Goal: Book appointment/travel/reservation

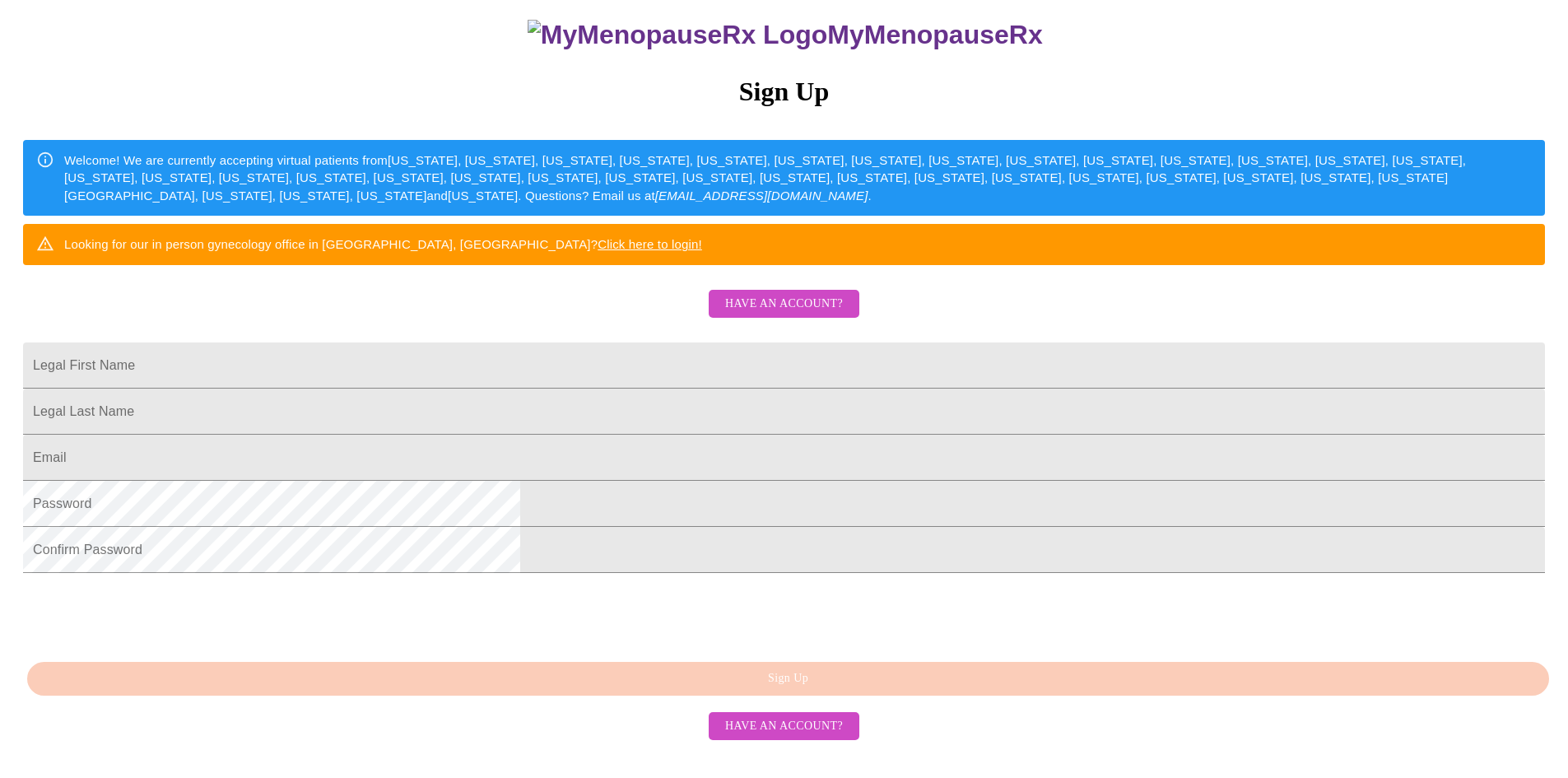
scroll to position [285, 0]
click at [645, 342] on input "Legal First Name" at bounding box center [784, 365] width 1523 height 46
type input "[PERSON_NAME]"
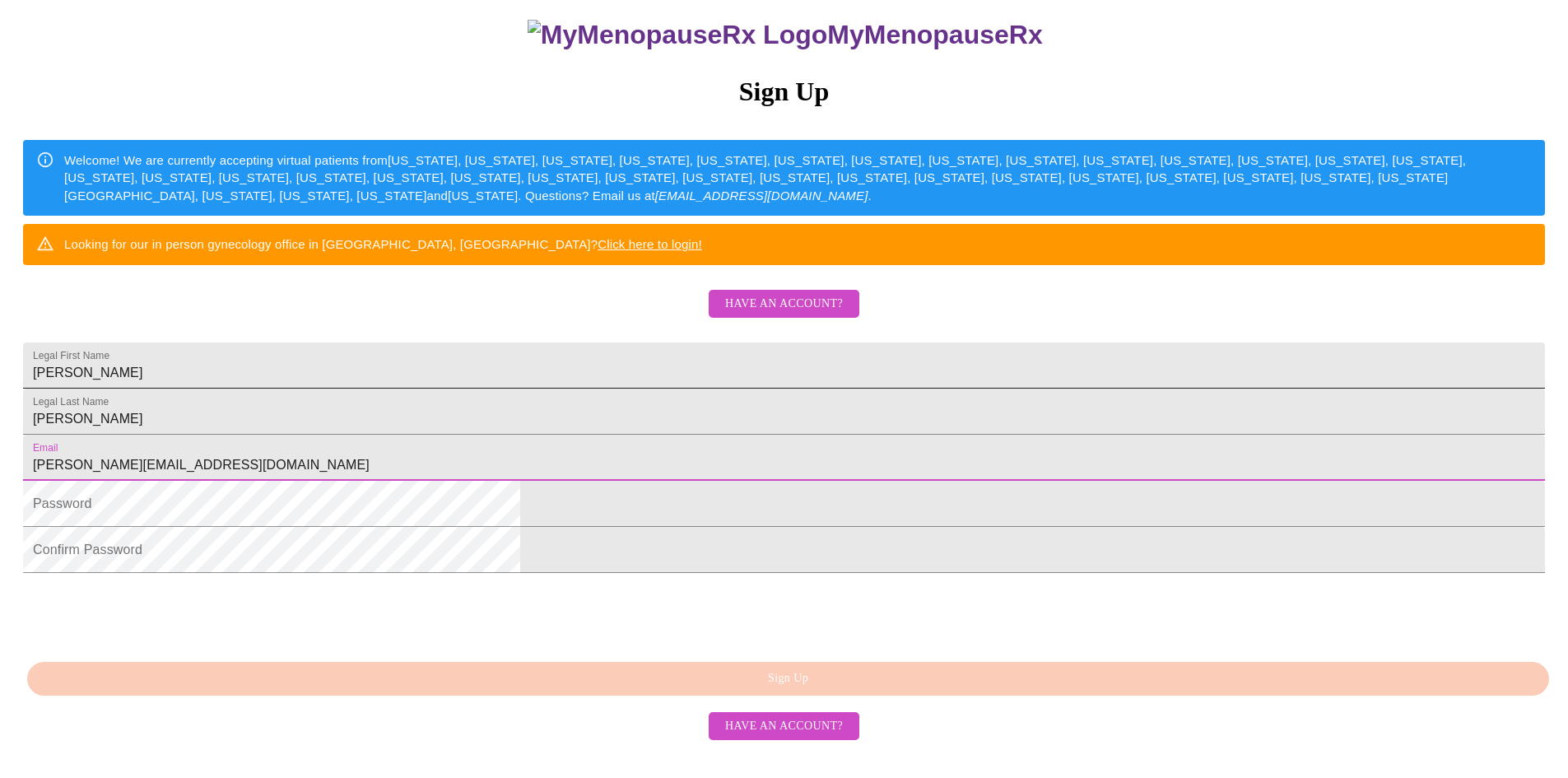
type input "[PERSON_NAME][EMAIL_ADDRESS][DOMAIN_NAME]"
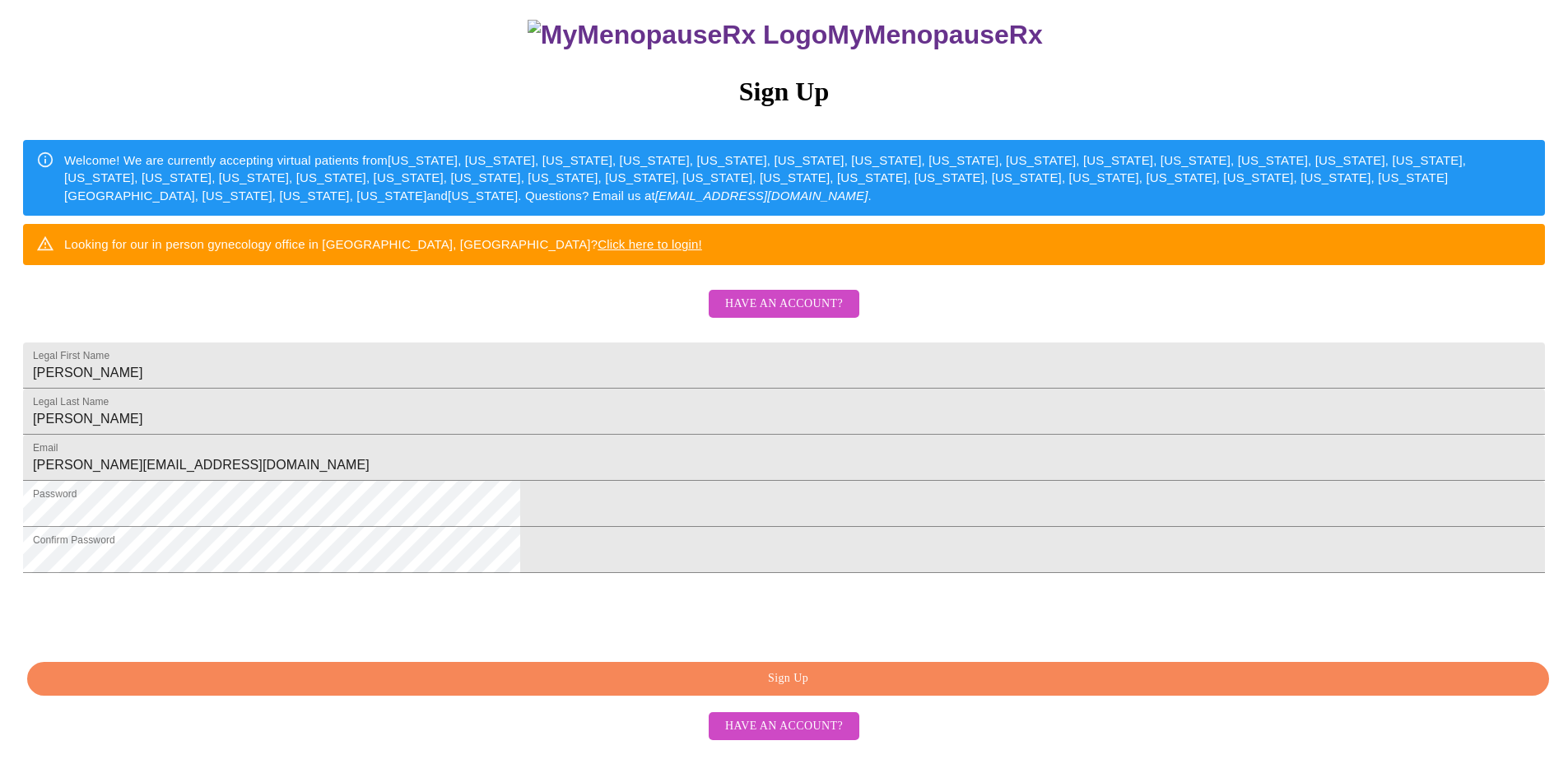
click at [920, 689] on span "Sign Up" at bounding box center [788, 678] width 1484 height 20
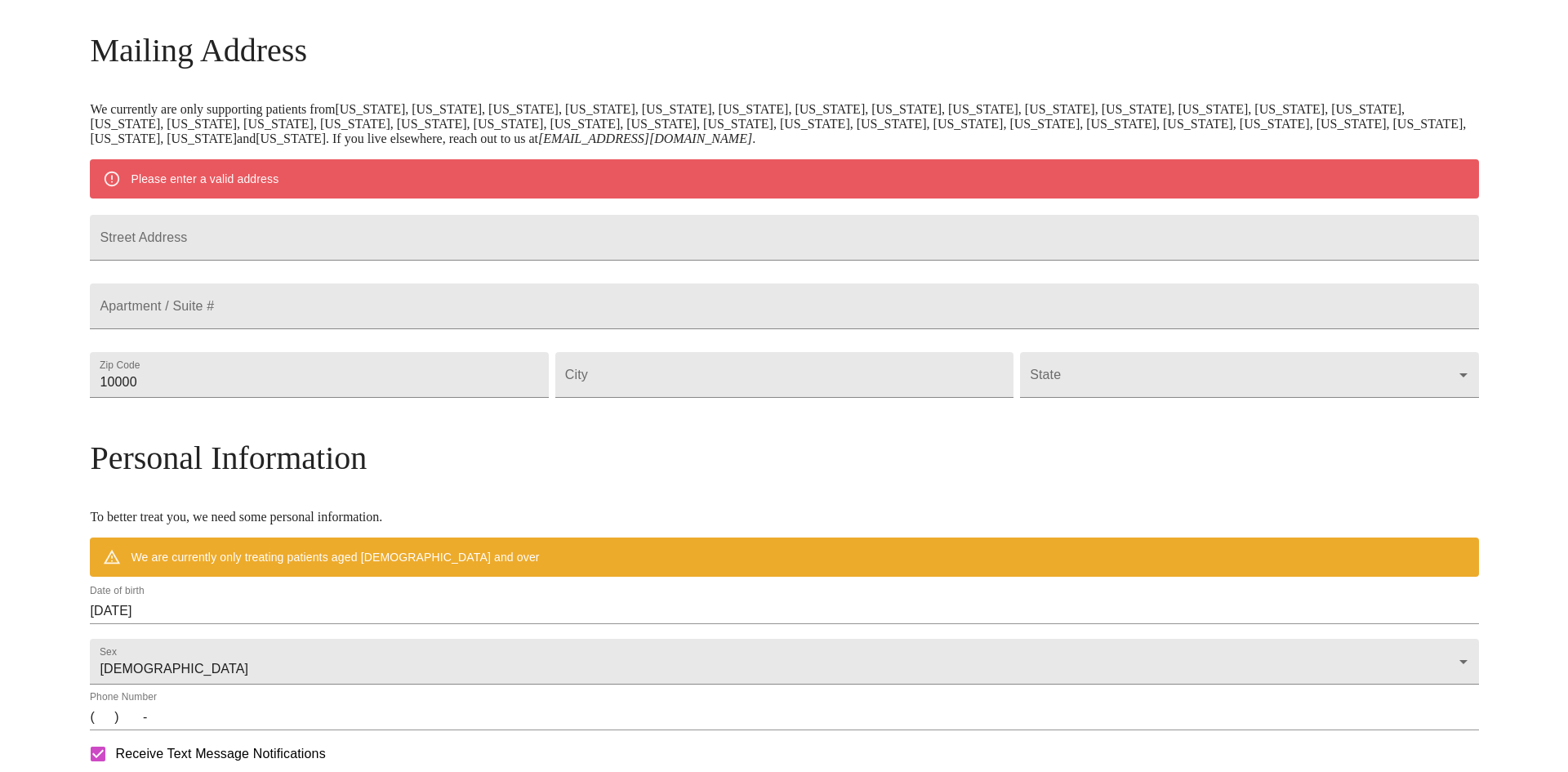
scroll to position [153, 0]
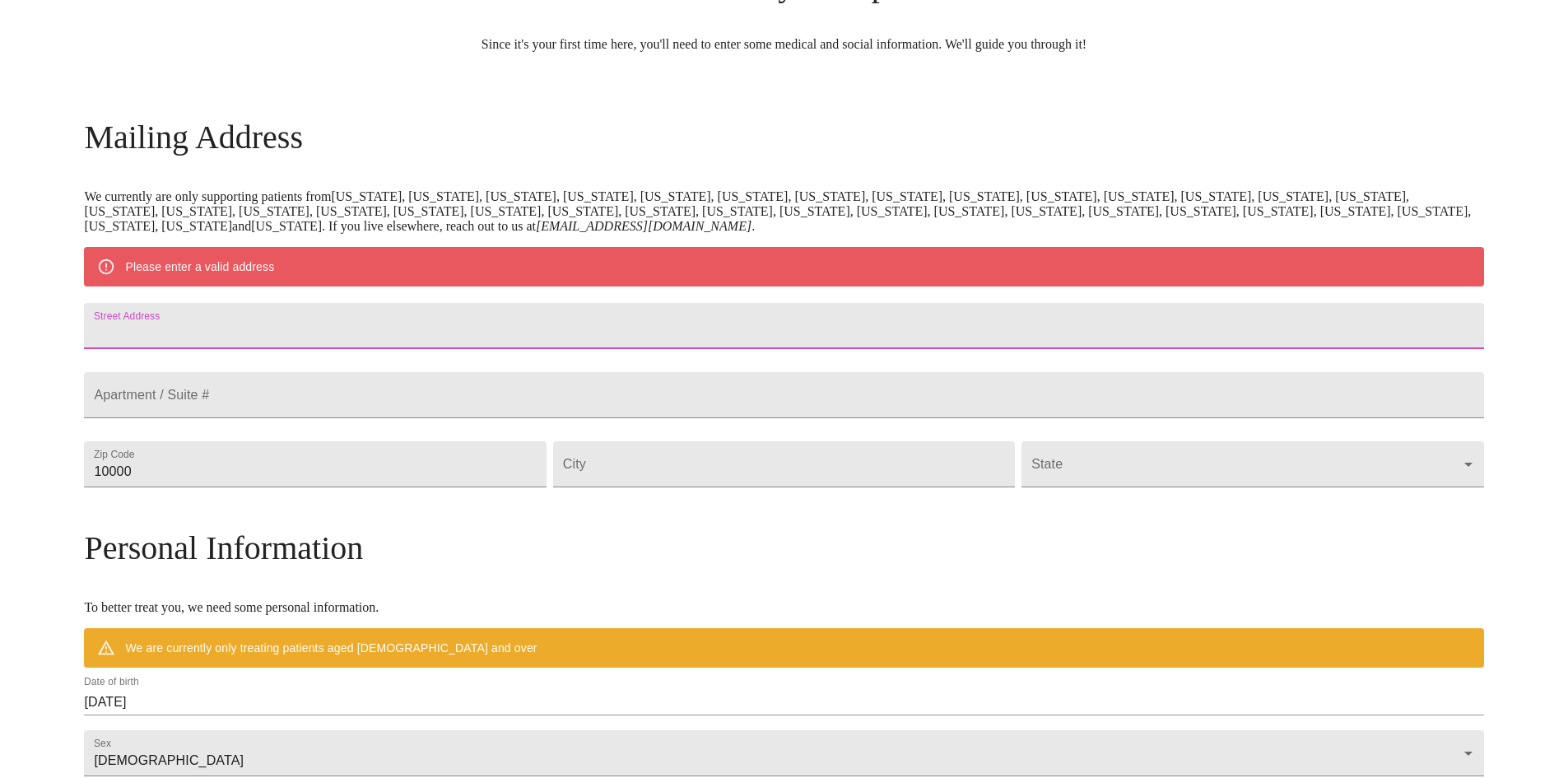
click at [458, 330] on input "Street Address" at bounding box center [783, 326] width 1400 height 46
type input "[STREET_ADDRESS]"
type input "43062"
type input "Etna"
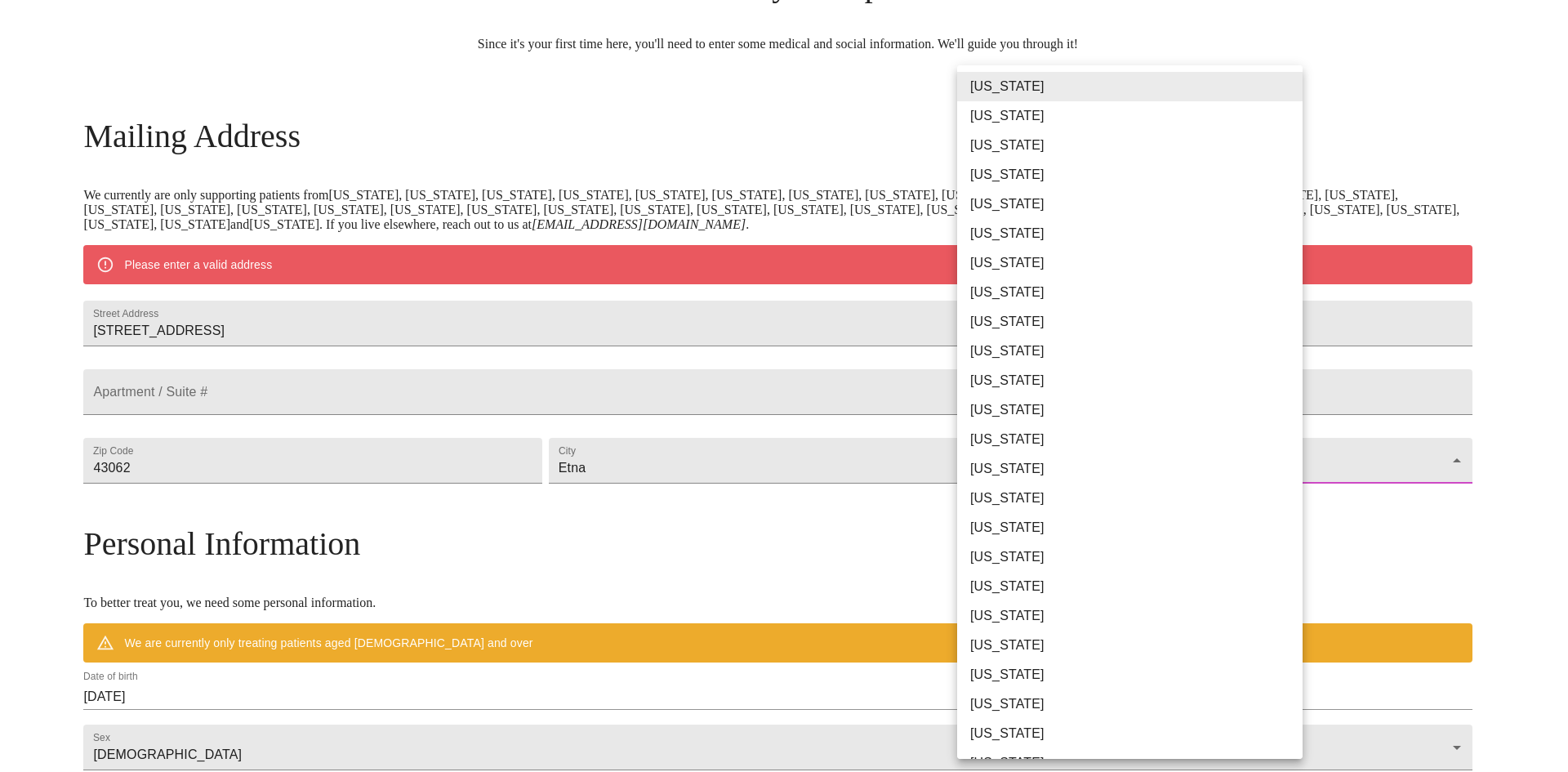
click at [1055, 518] on body "MyMenopauseRx Welcome to MyMenopauseRx Since it's your first time here, you'll …" at bounding box center [784, 491] width 1556 height 1274
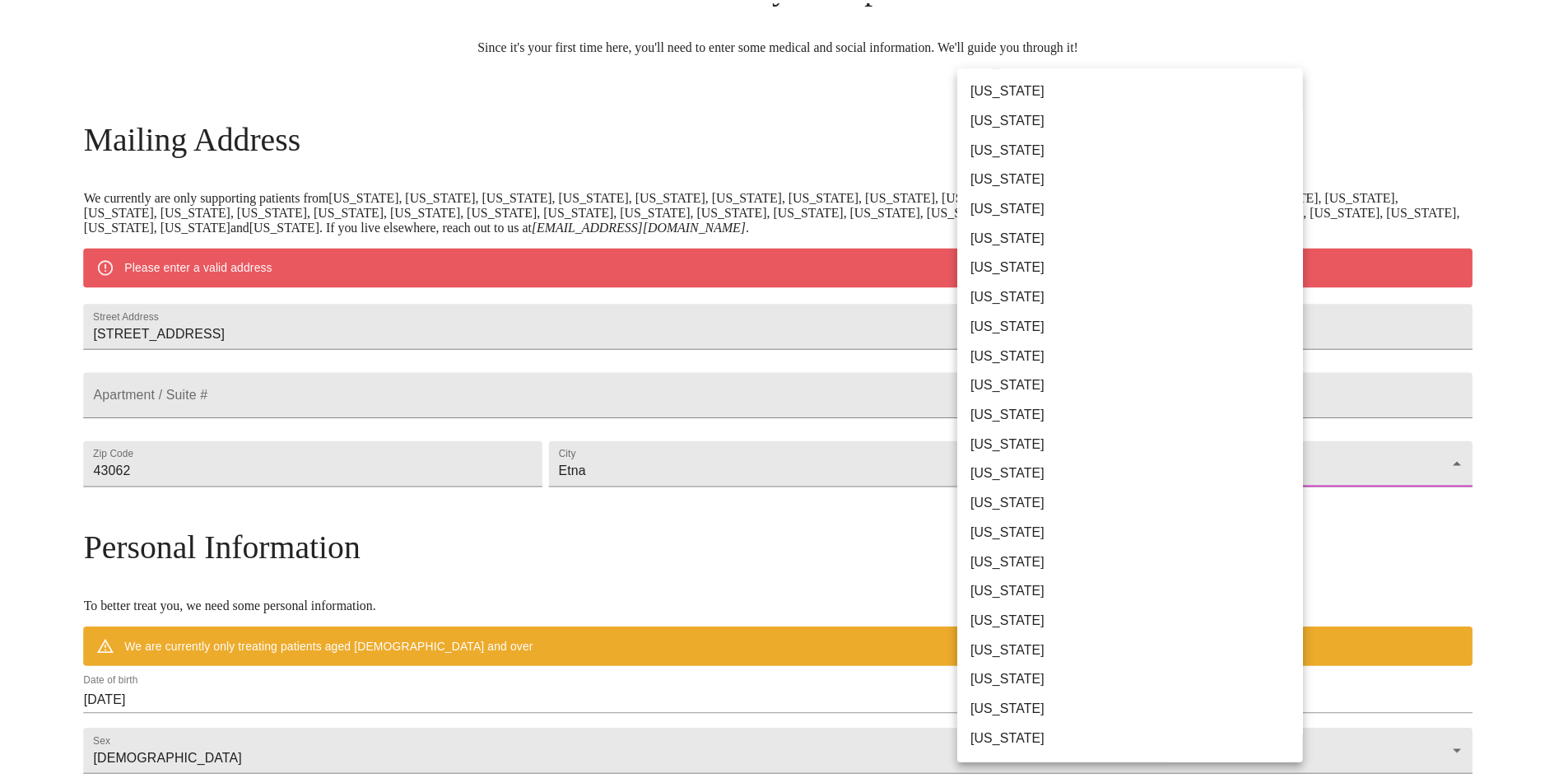
scroll to position [412, 0]
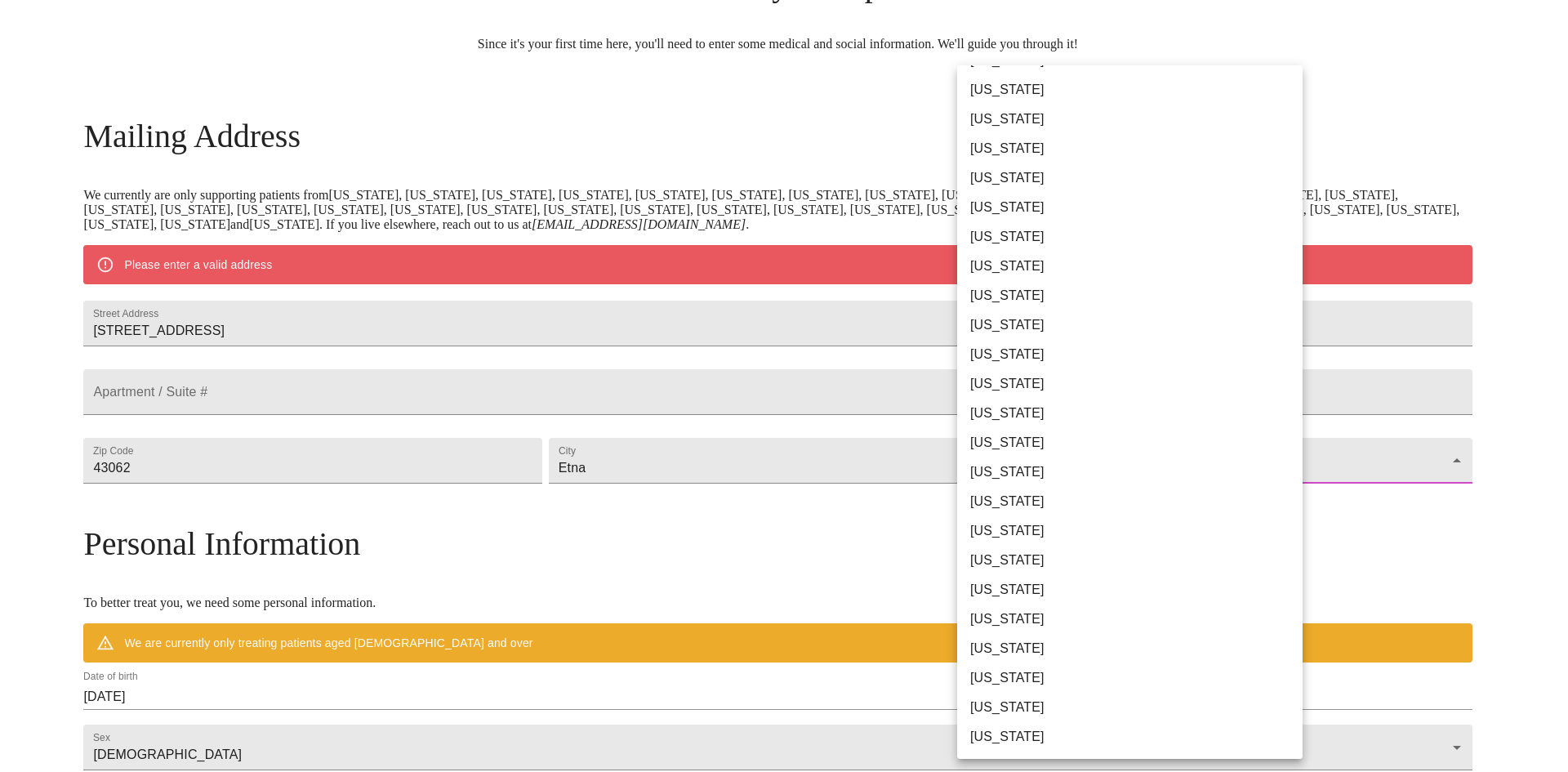
click at [1016, 669] on li "[US_STATE]" at bounding box center [1137, 678] width 358 height 29
type input "[US_STATE]"
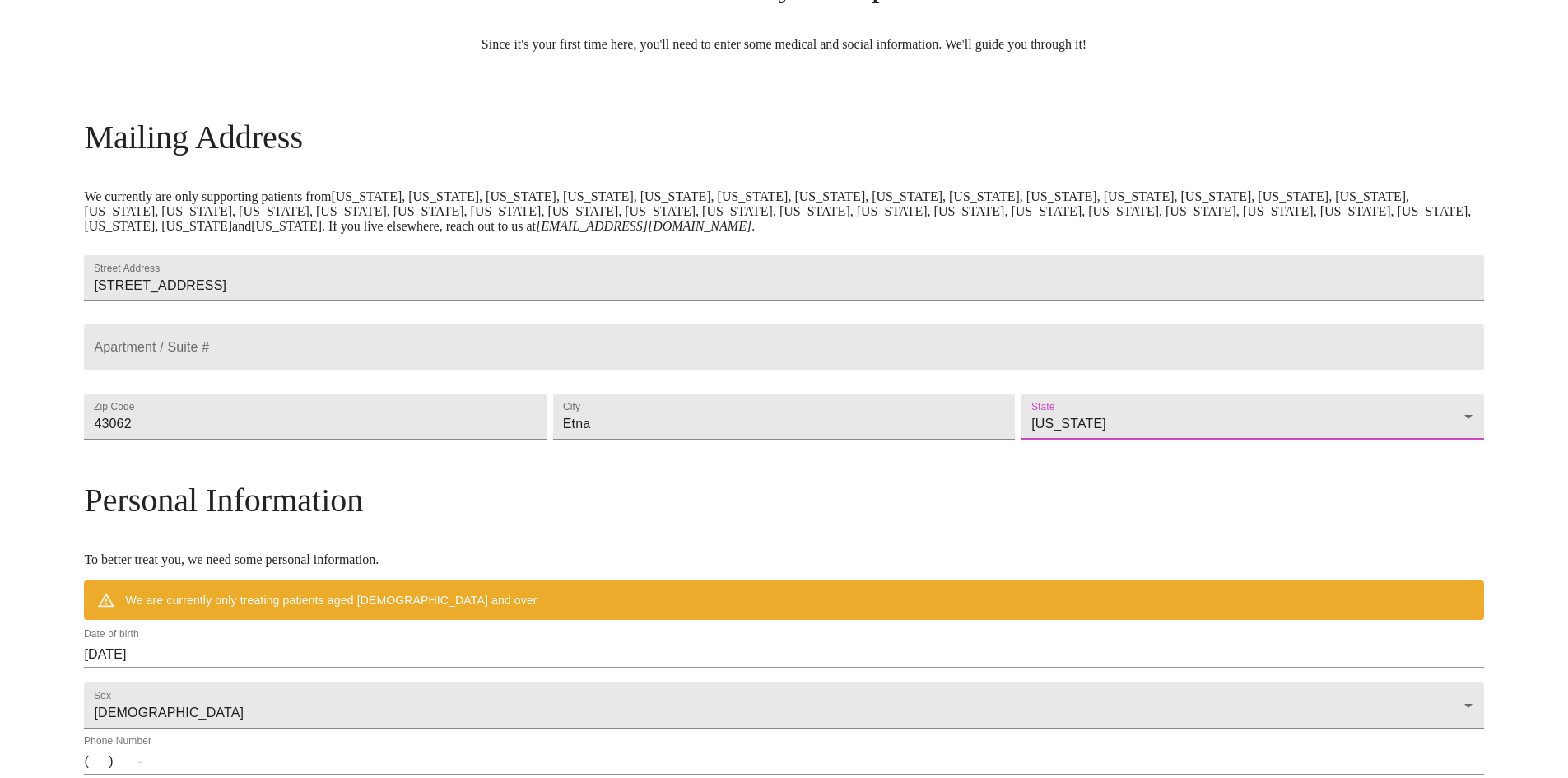
click at [781, 522] on div "Mailing Address We currently are only supporting patients from [US_STATE], [US_…" at bounding box center [783, 603] width 1400 height 971
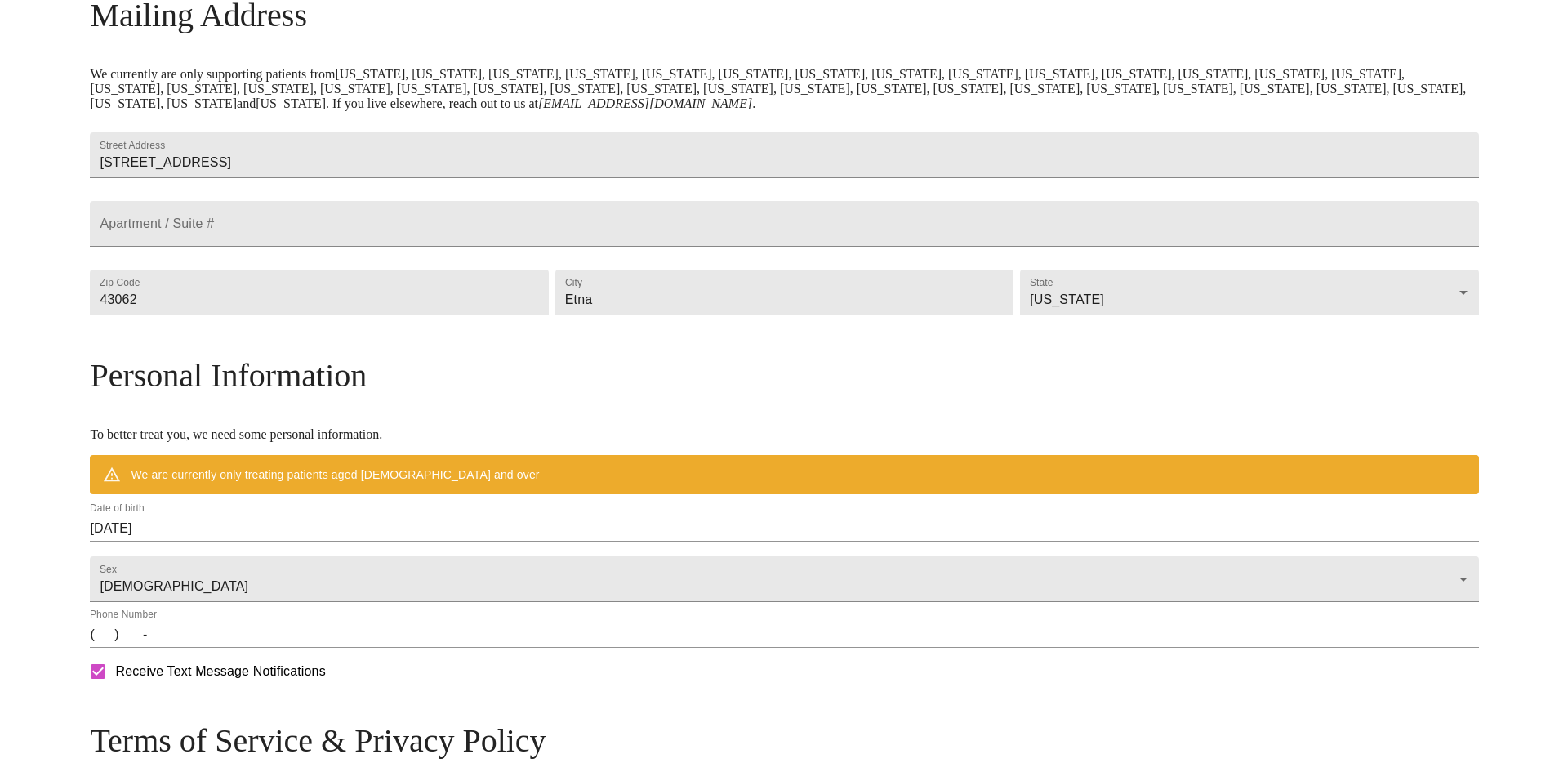
scroll to position [398, 0]
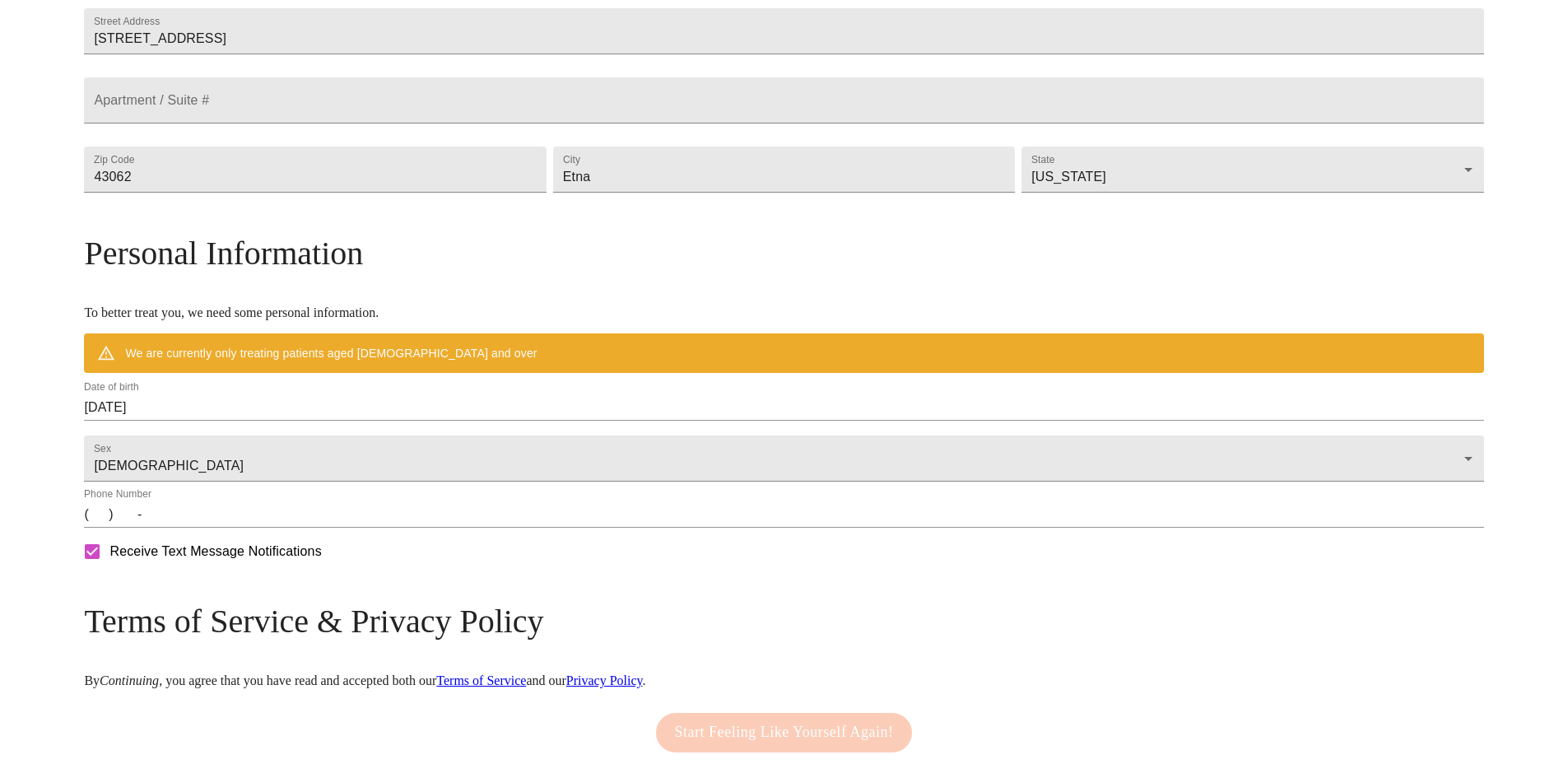
click at [705, 421] on div "Date of birth [DEMOGRAPHIC_DATA]" at bounding box center [783, 401] width 1400 height 39
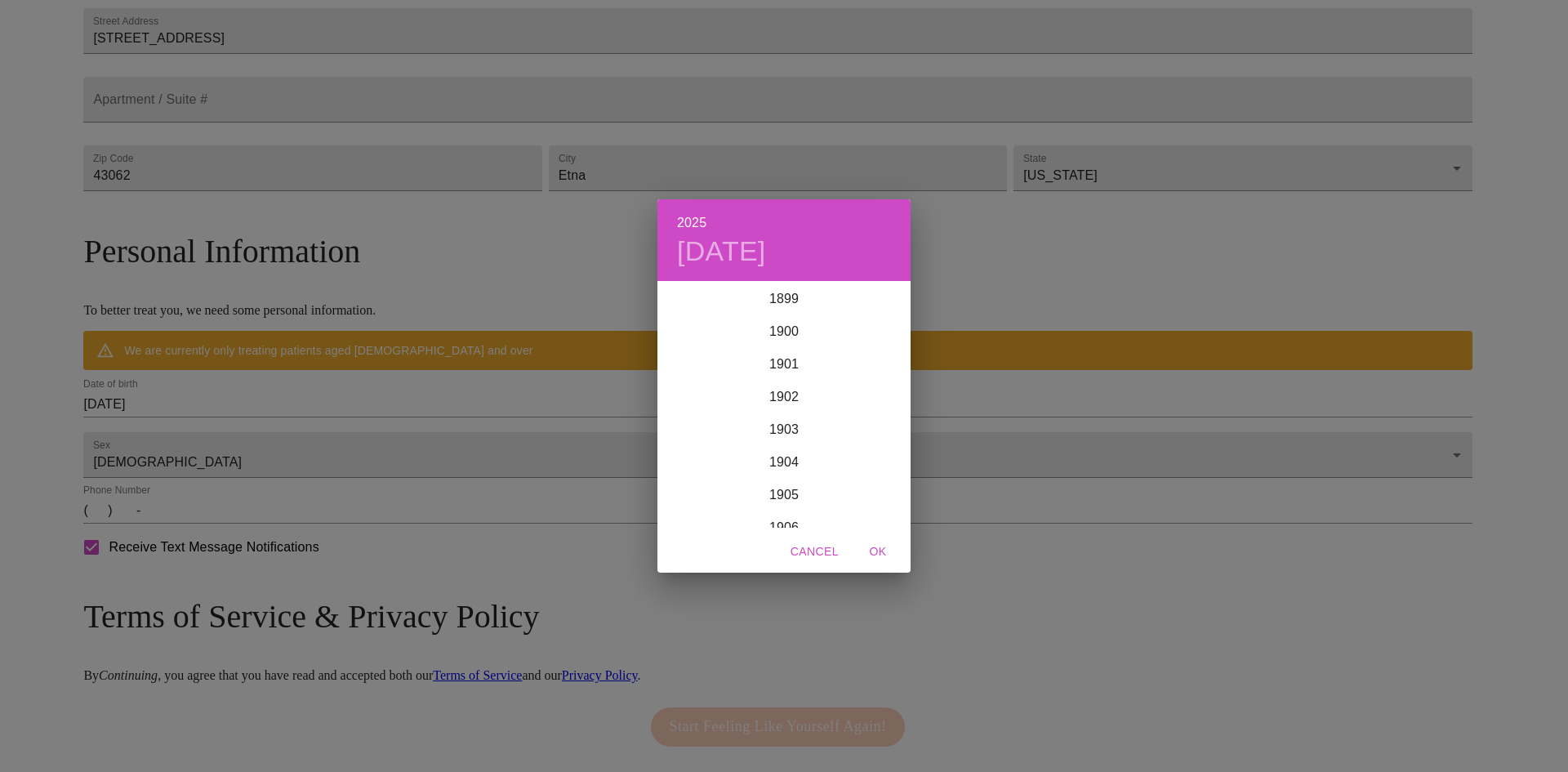
scroll to position [4021, 0]
click at [454, 568] on div "2025 [DATE] 1900 1901 1902 1903 1904 1905 1906 1907 1908 1909 1910 1911 1912 19…" at bounding box center [784, 386] width 1568 height 772
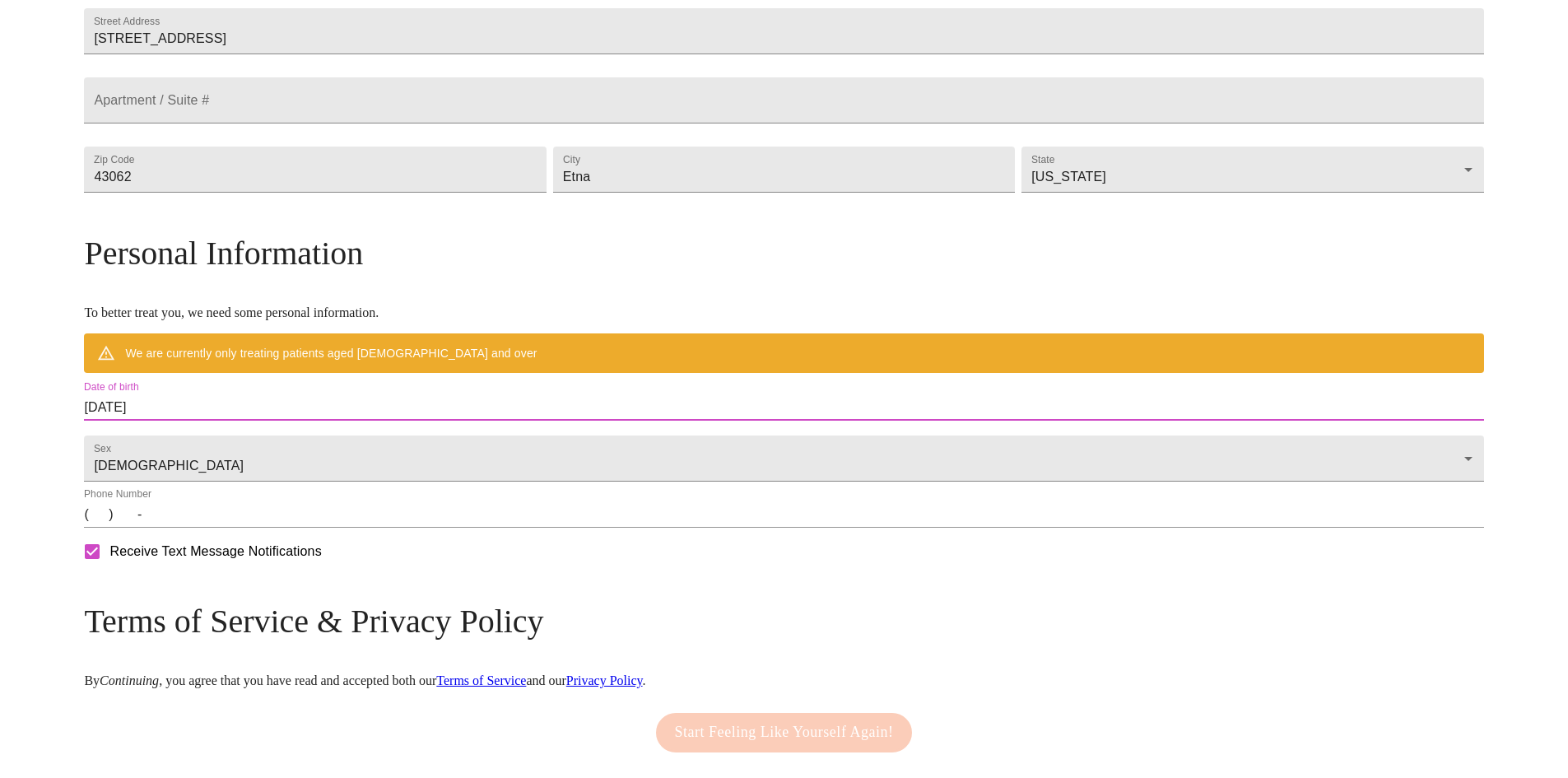
click at [279, 421] on input "[DATE]" at bounding box center [783, 408] width 1400 height 27
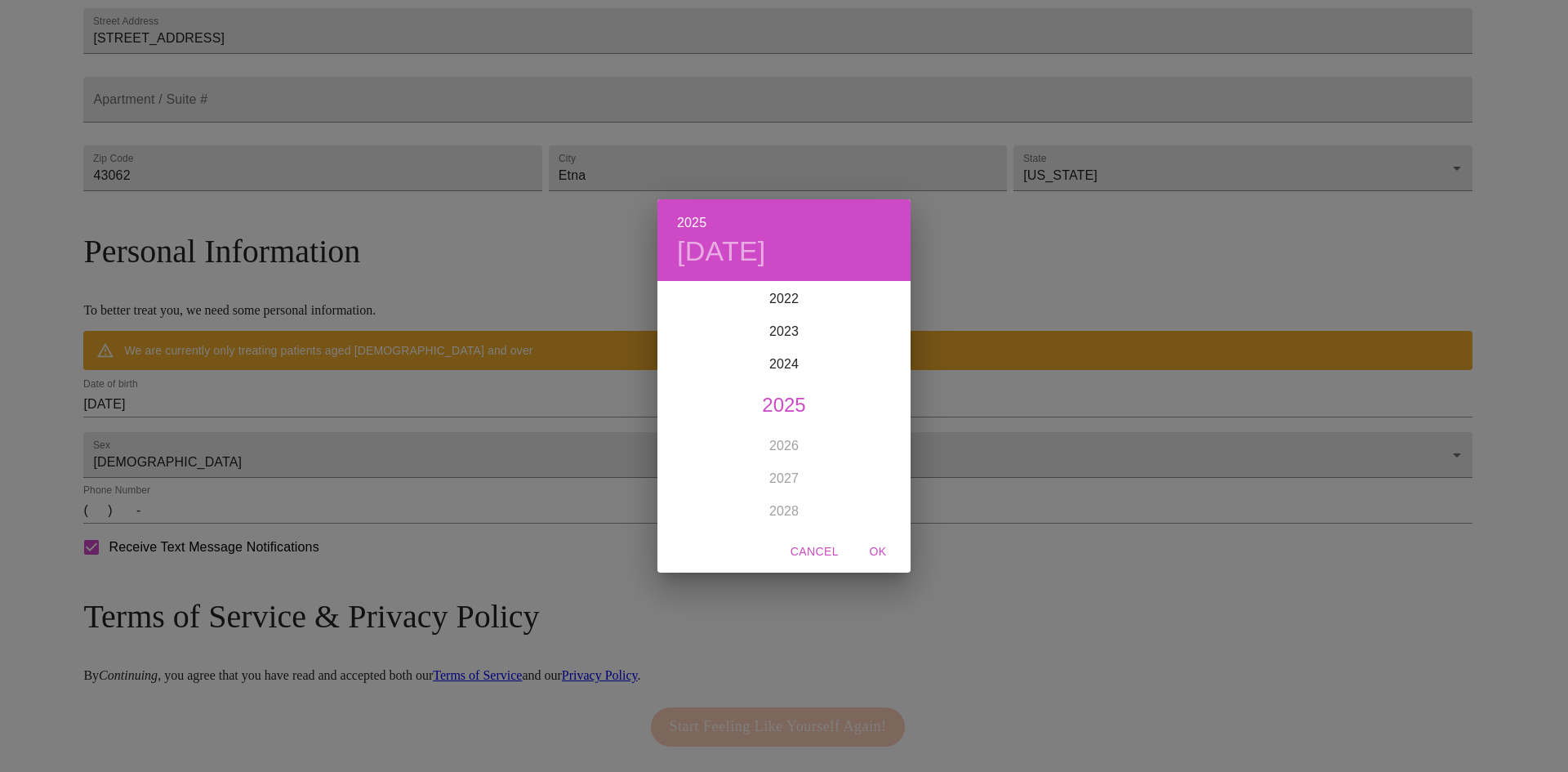
click at [698, 259] on h4 "[DATE]" at bounding box center [721, 251] width 89 height 34
click at [348, 430] on div "2025 Fri, Oct [DATE] Mon Tue Wed Thu Fri Sat 28 29 30 1 2 3 4 5 6 7 8 9 10 11 1…" at bounding box center [784, 386] width 1568 height 772
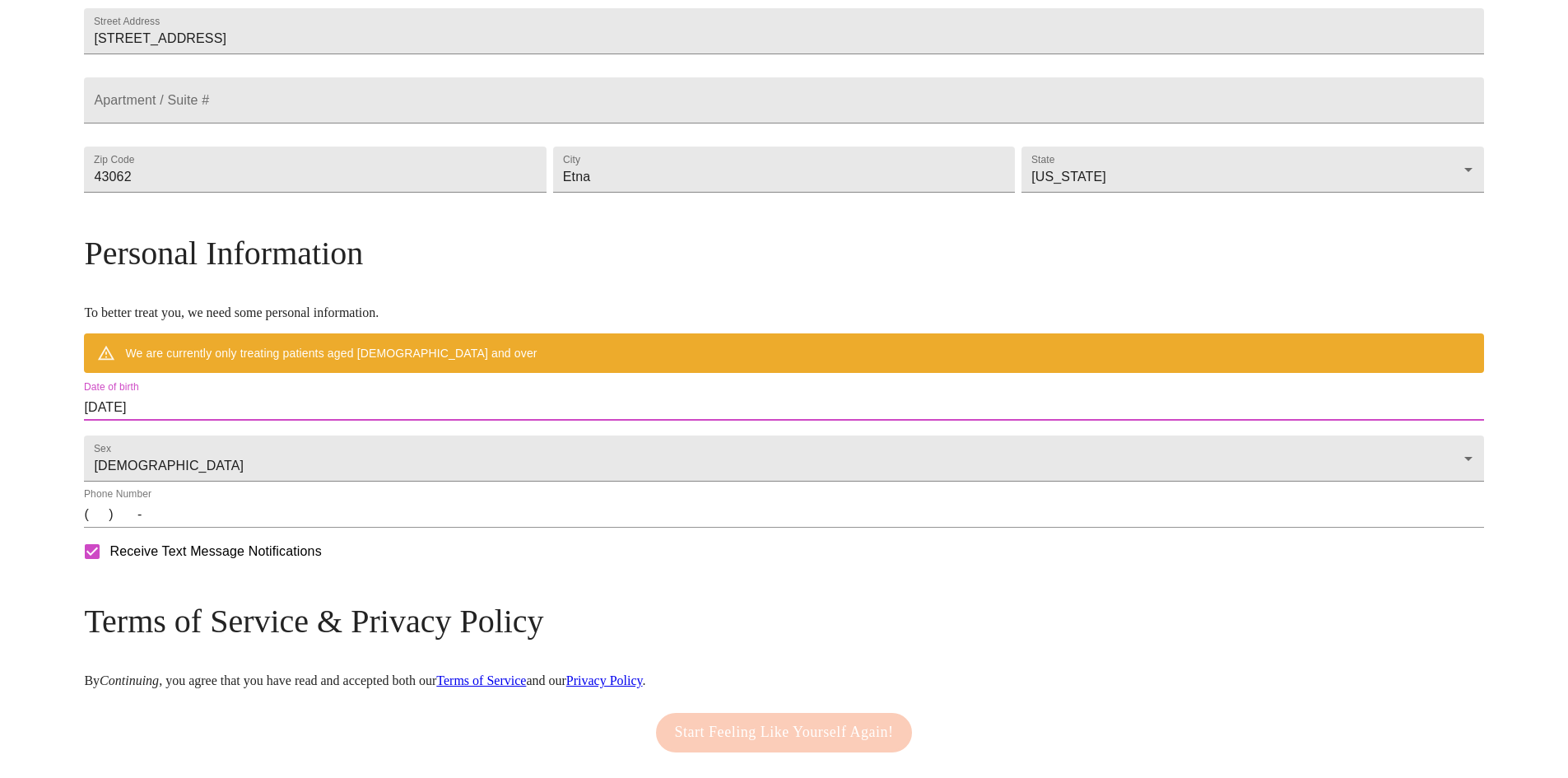
click at [308, 421] on input "[DATE]" at bounding box center [783, 408] width 1400 height 27
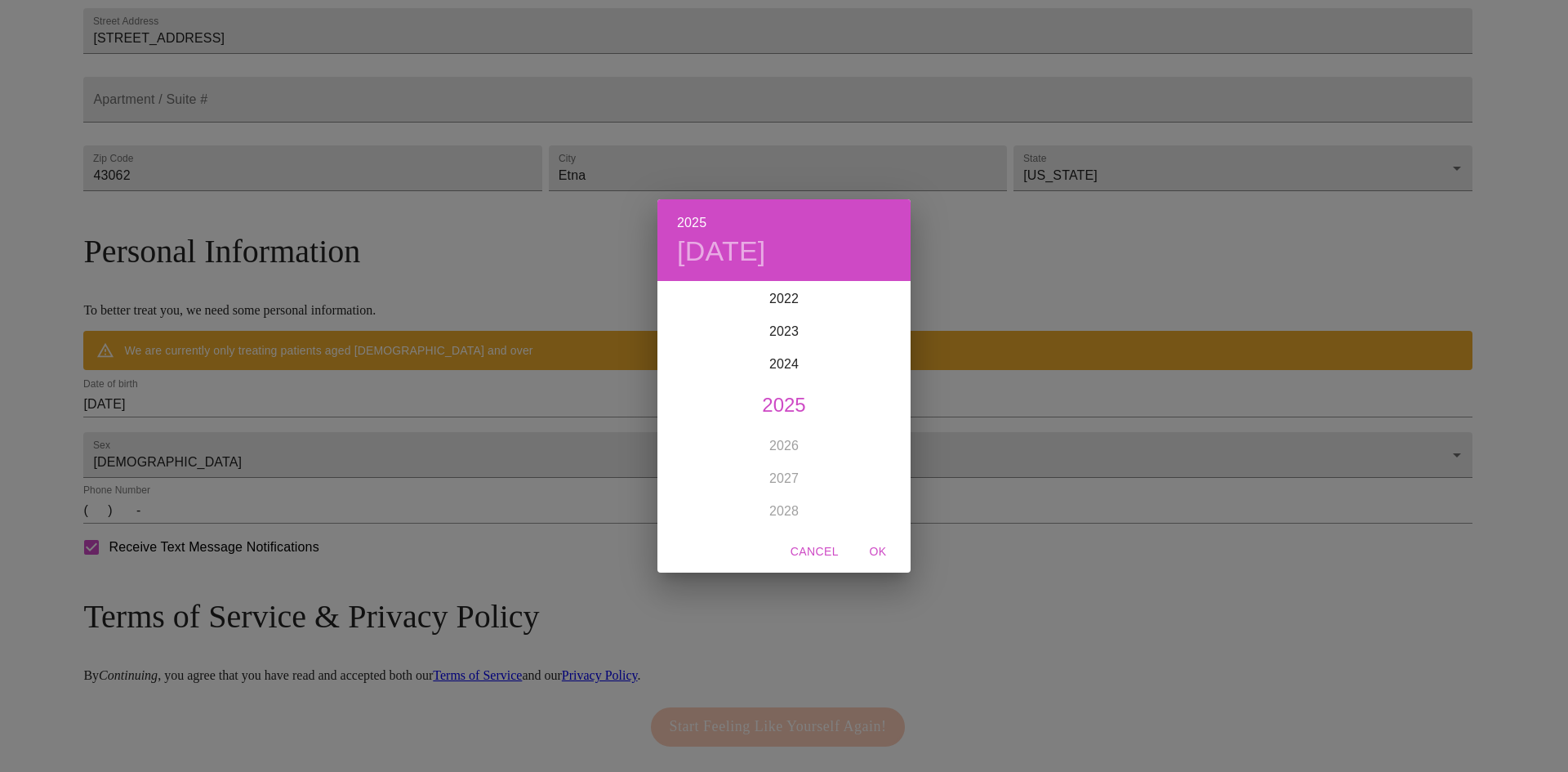
click at [347, 434] on div "2025 [DATE] 1900 1901 1902 1903 1904 1905 1906 1907 1908 1909 1910 1911 1912 19…" at bounding box center [784, 386] width 1568 height 772
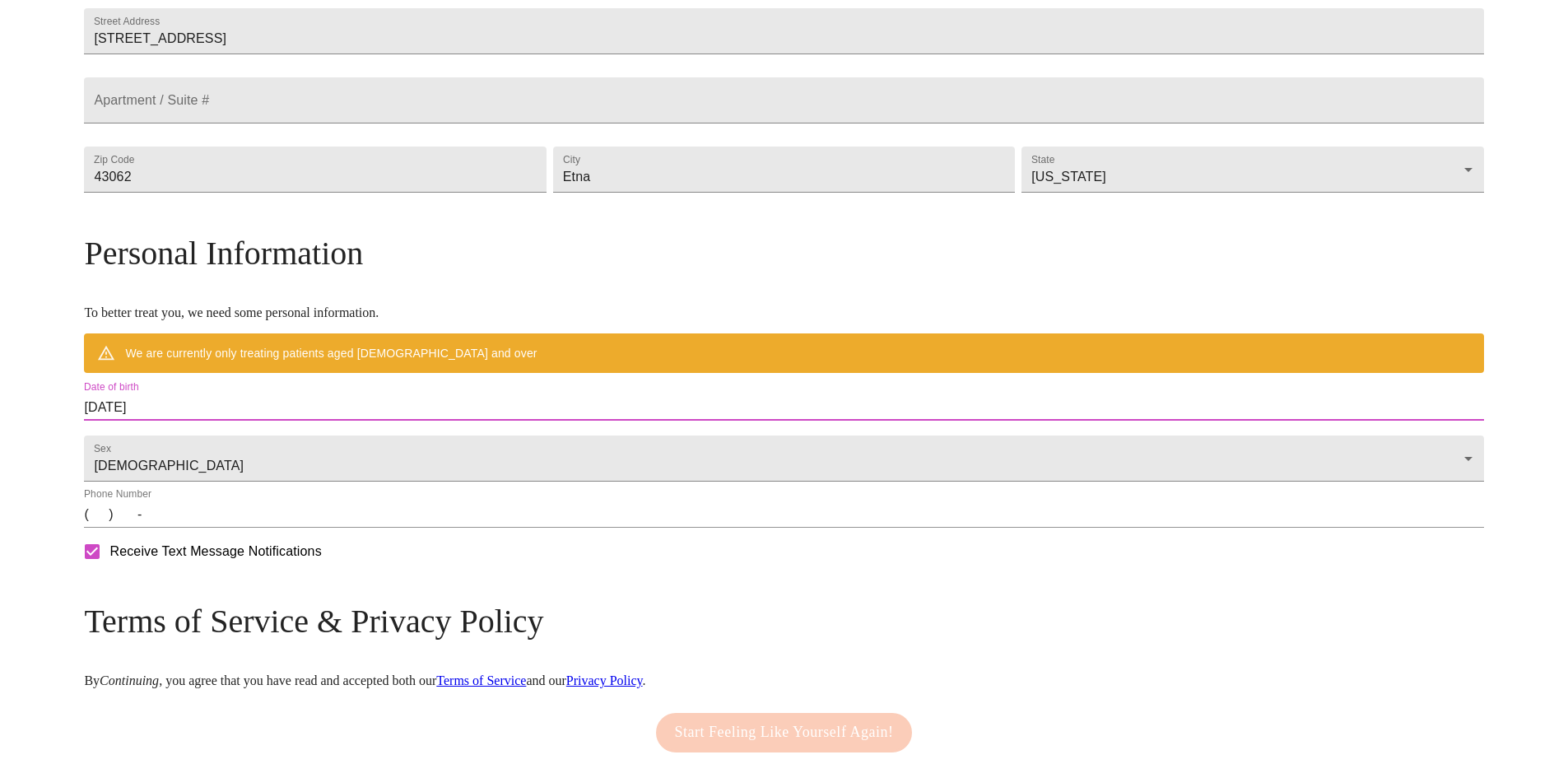
click at [350, 421] on input "[DATE]" at bounding box center [783, 408] width 1400 height 27
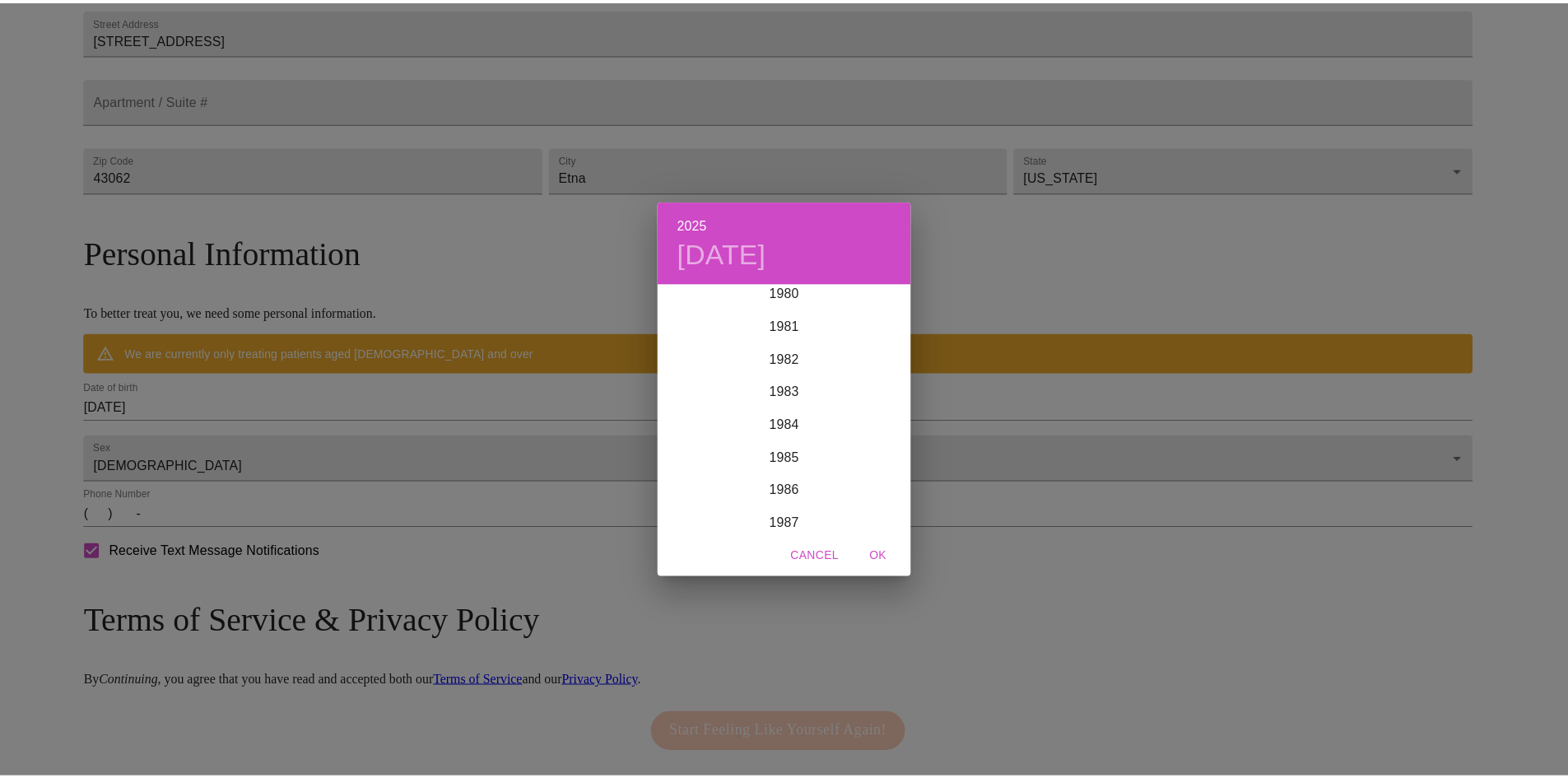
scroll to position [2651, 0]
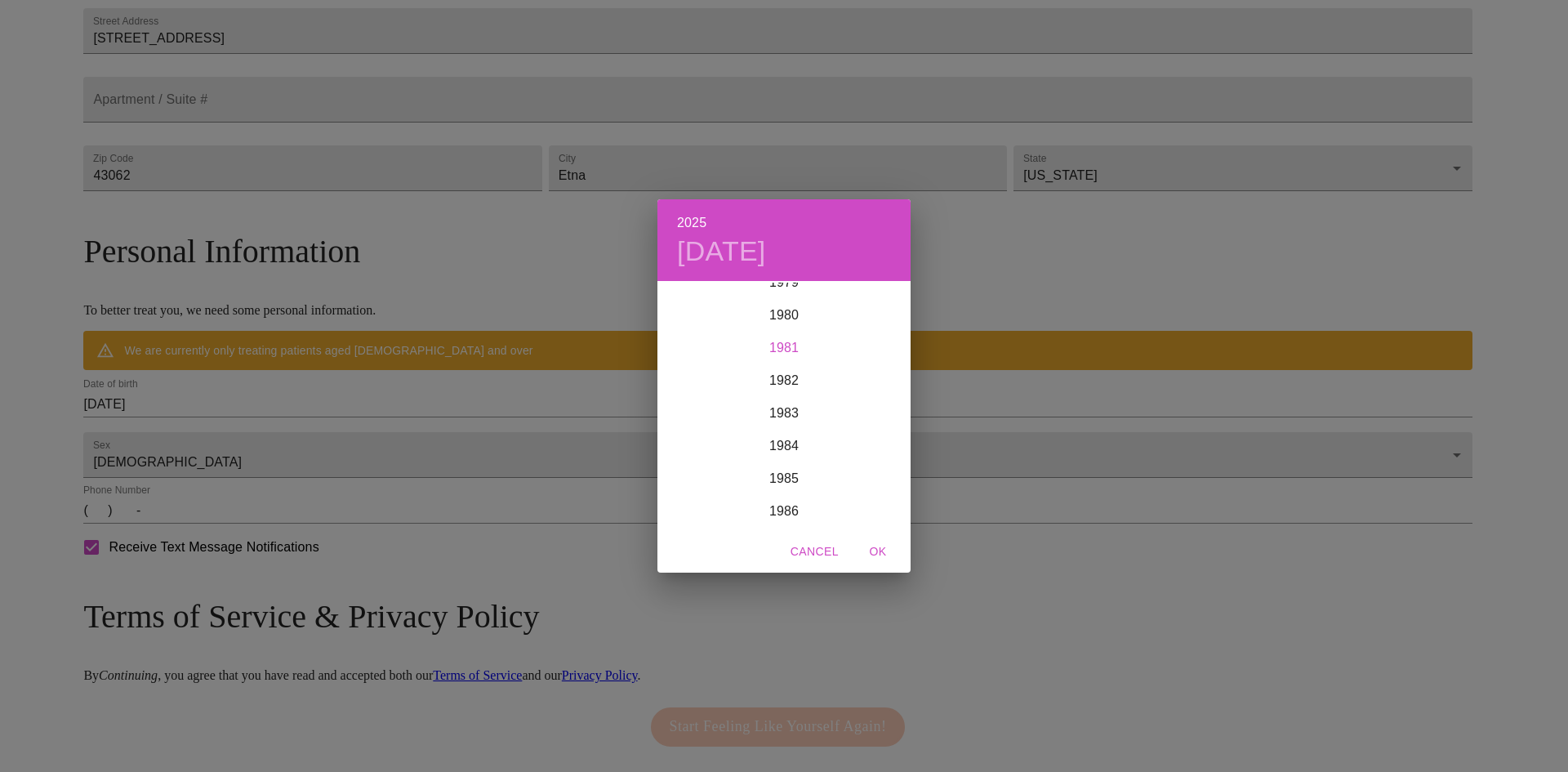
click at [803, 352] on div "1981" at bounding box center [784, 348] width 253 height 33
click at [709, 441] on div "[DATE]" at bounding box center [699, 435] width 84 height 61
click at [818, 368] on p "2" at bounding box center [817, 368] width 6 height 17
click at [877, 550] on span "OK" at bounding box center [877, 551] width 39 height 20
type input "[DATE]"
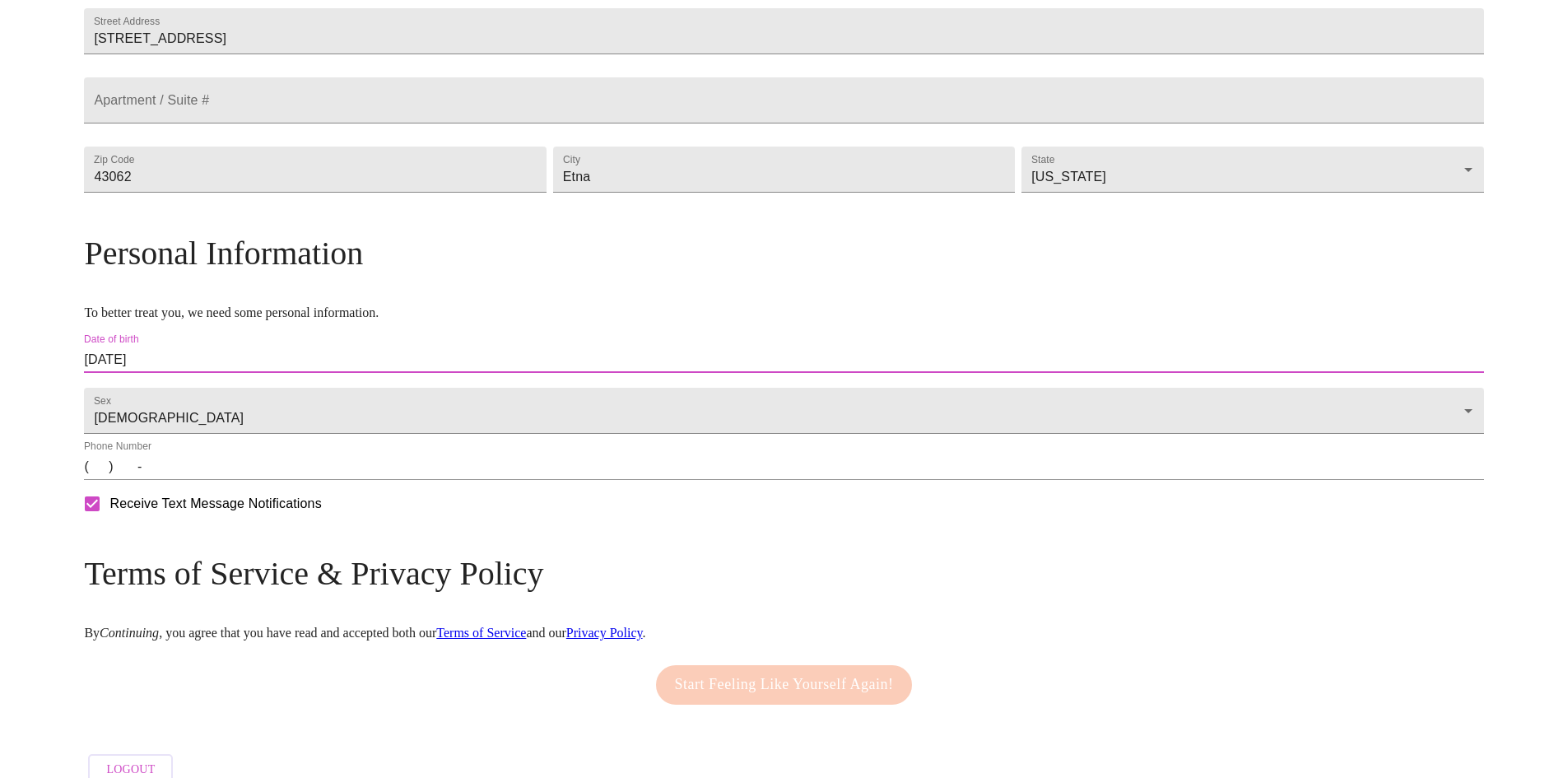
click at [561, 480] on div "Phone Number (   )    -" at bounding box center [783, 461] width 1400 height 39
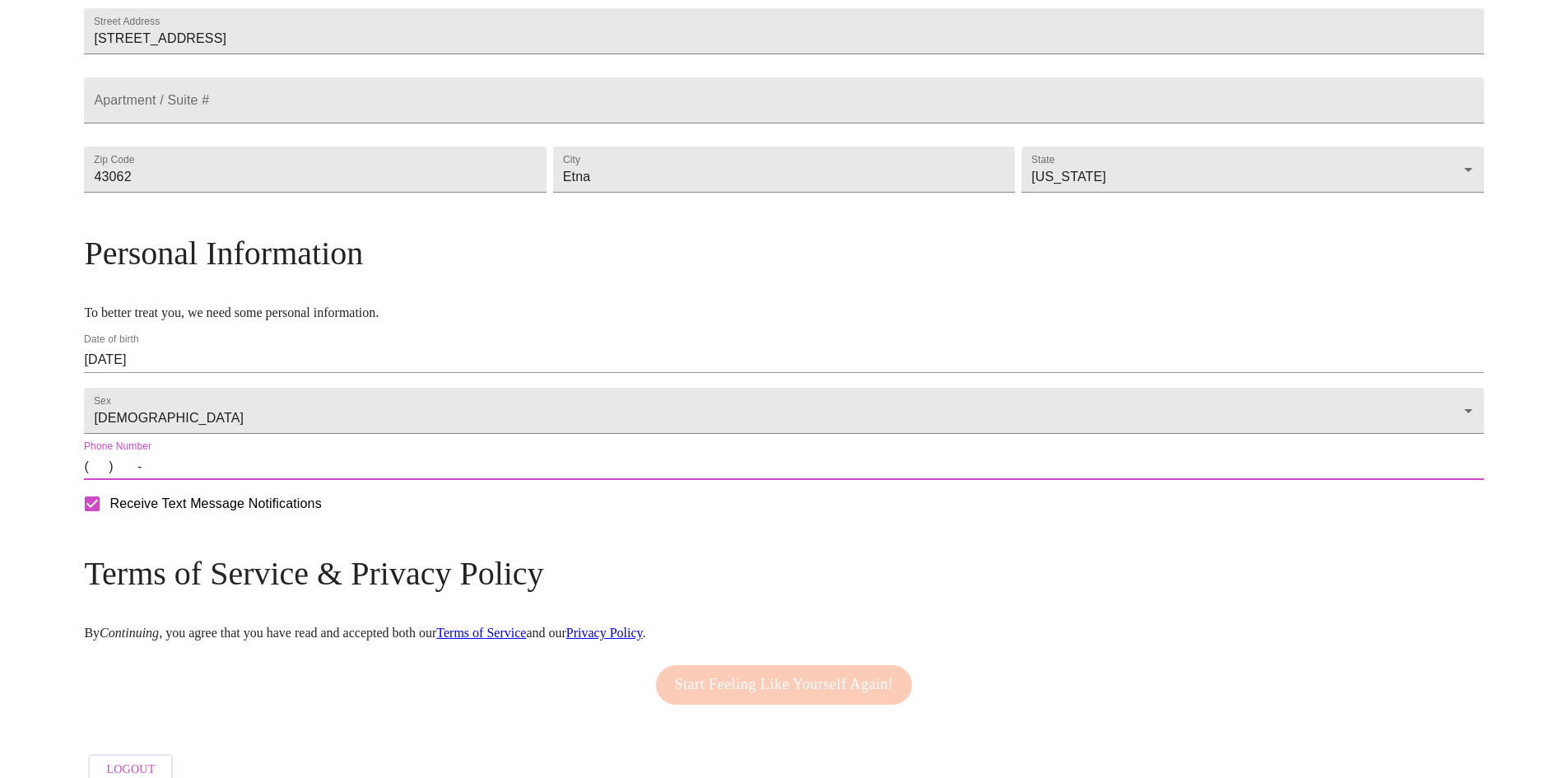
click at [278, 480] on input "(   )    -" at bounding box center [783, 467] width 1400 height 27
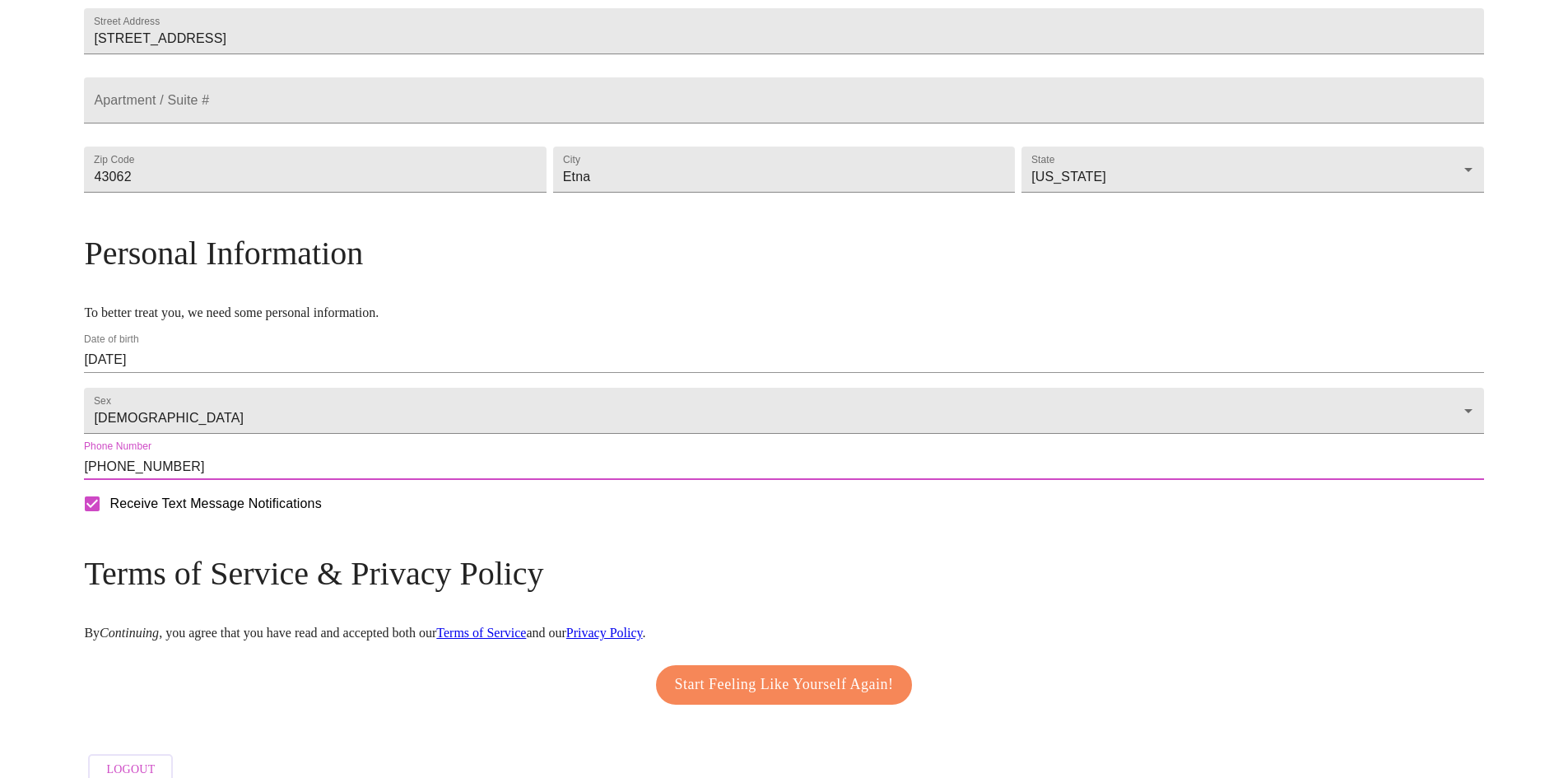
scroll to position [470, 0]
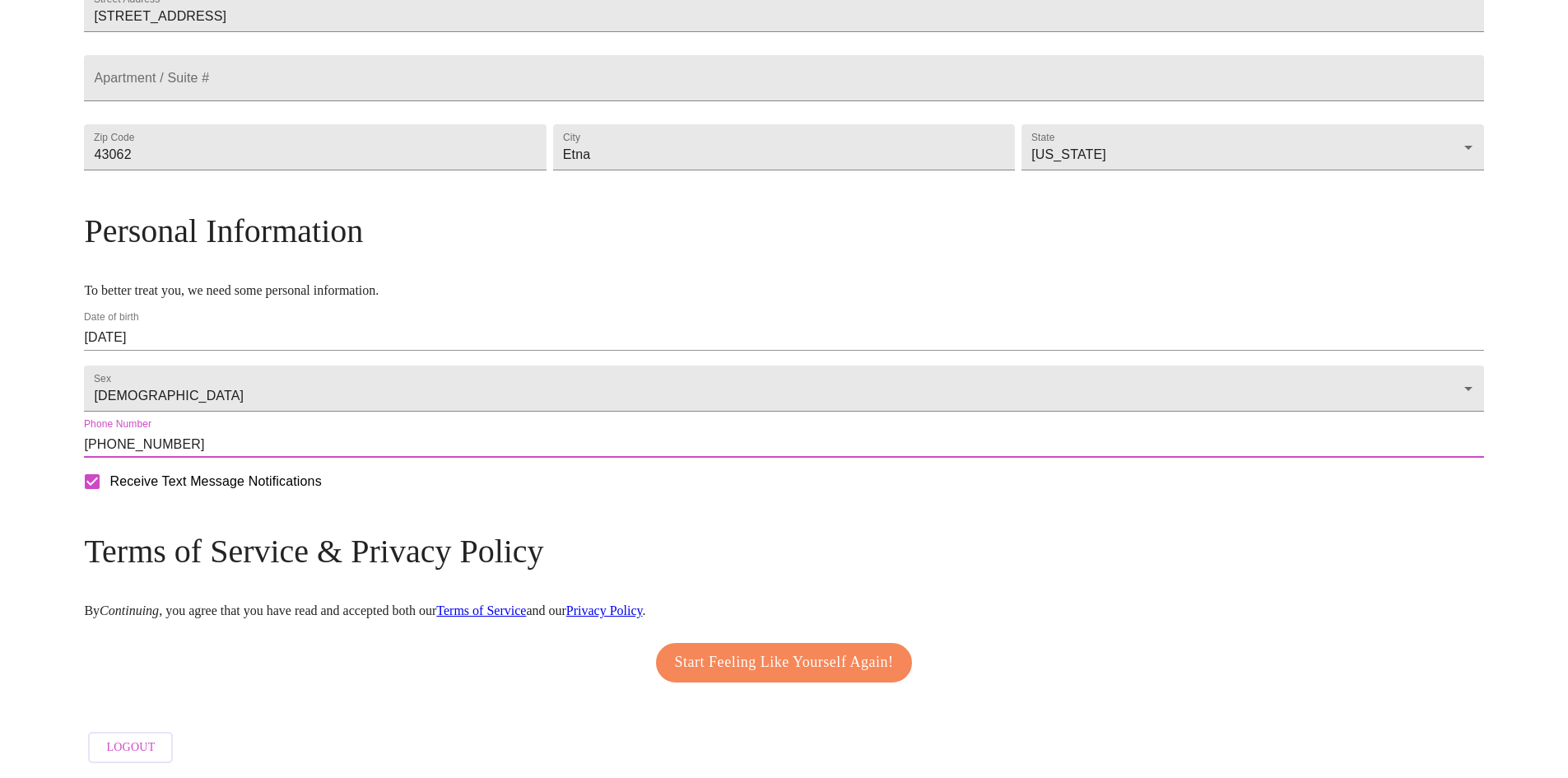
type input "[PHONE_NUMBER]"
click at [741, 650] on span "Start Feeling Like Yourself Again!" at bounding box center [785, 663] width 219 height 27
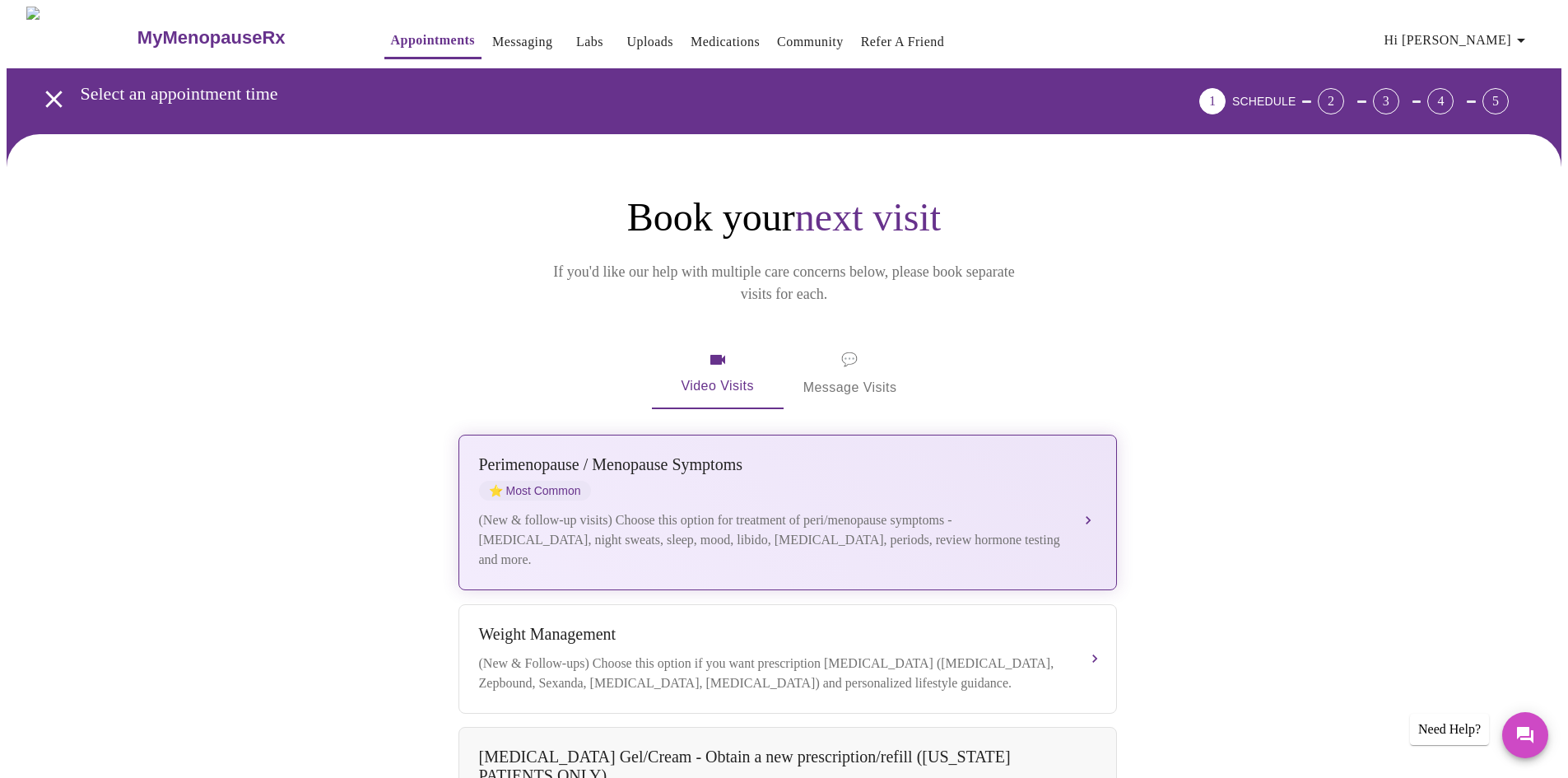
click at [827, 467] on div "[MEDICAL_DATA] / Menopause Symptoms ⭐ Most Common" at bounding box center [772, 477] width 585 height 45
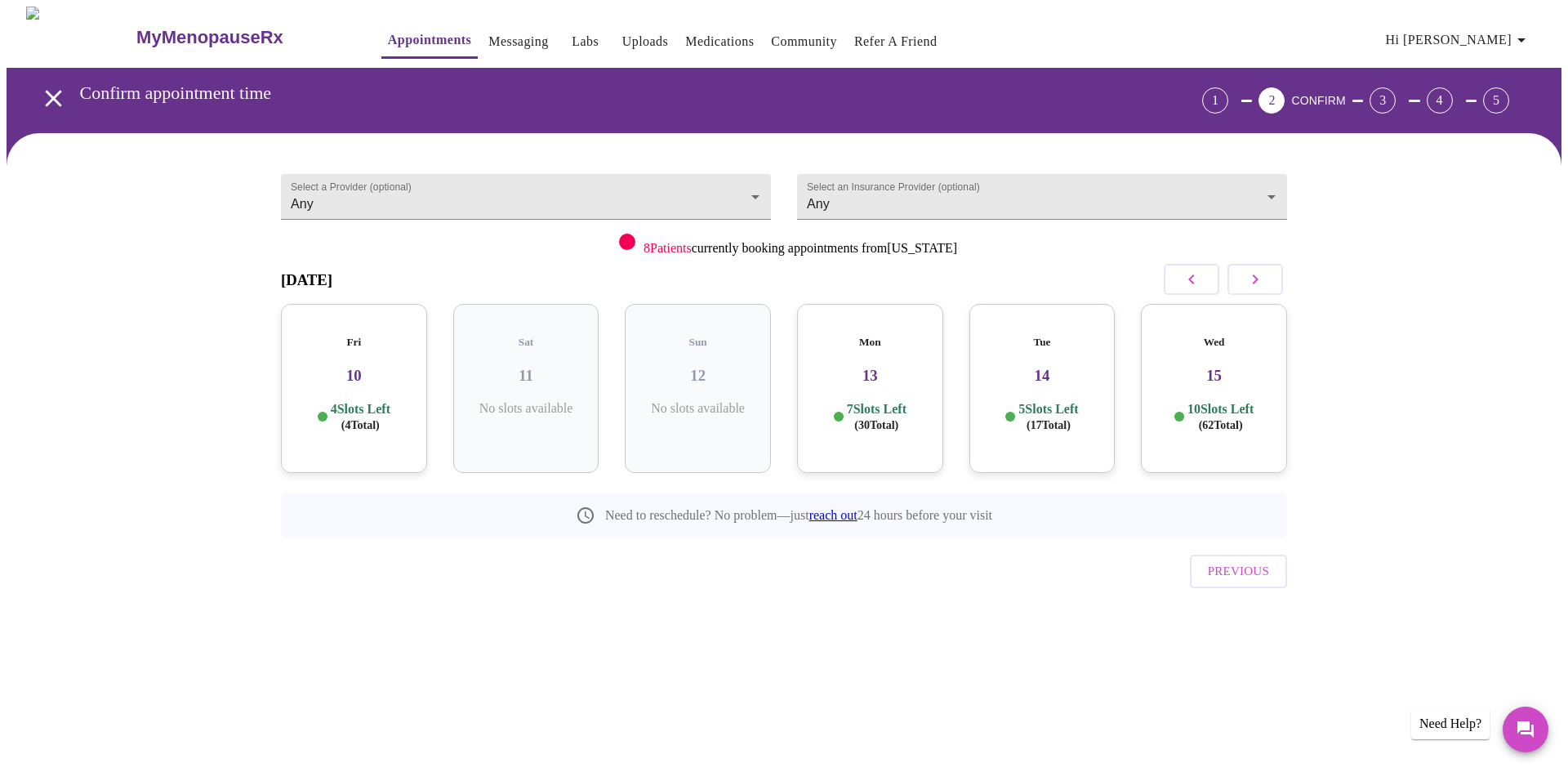
click at [365, 419] on span "( 4 Total)" at bounding box center [361, 425] width 39 height 12
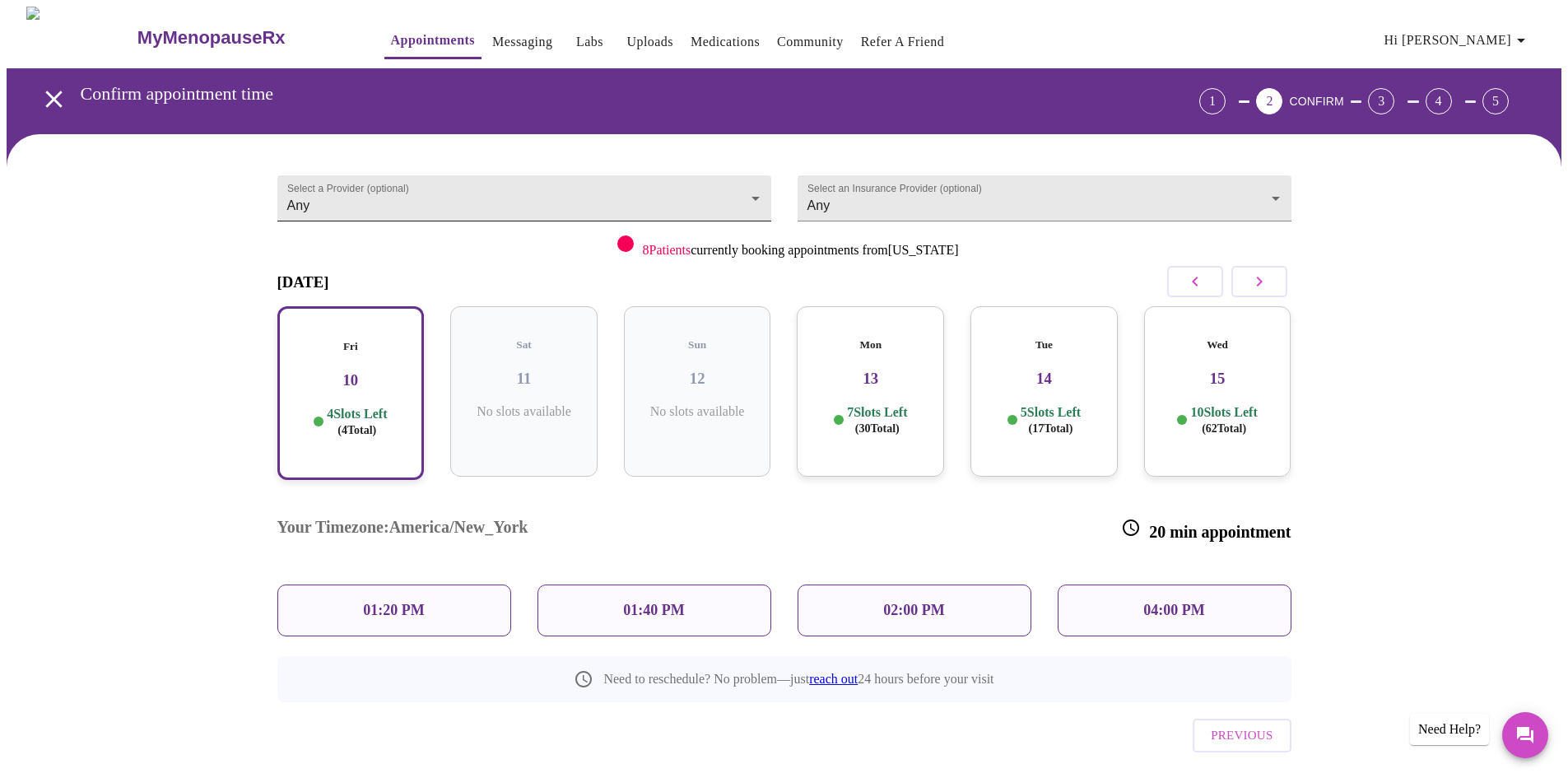
click at [748, 184] on body "MyMenopauseRx Appointments Messaging Labs Uploads Medications Community Refer a…" at bounding box center [784, 421] width 1556 height 829
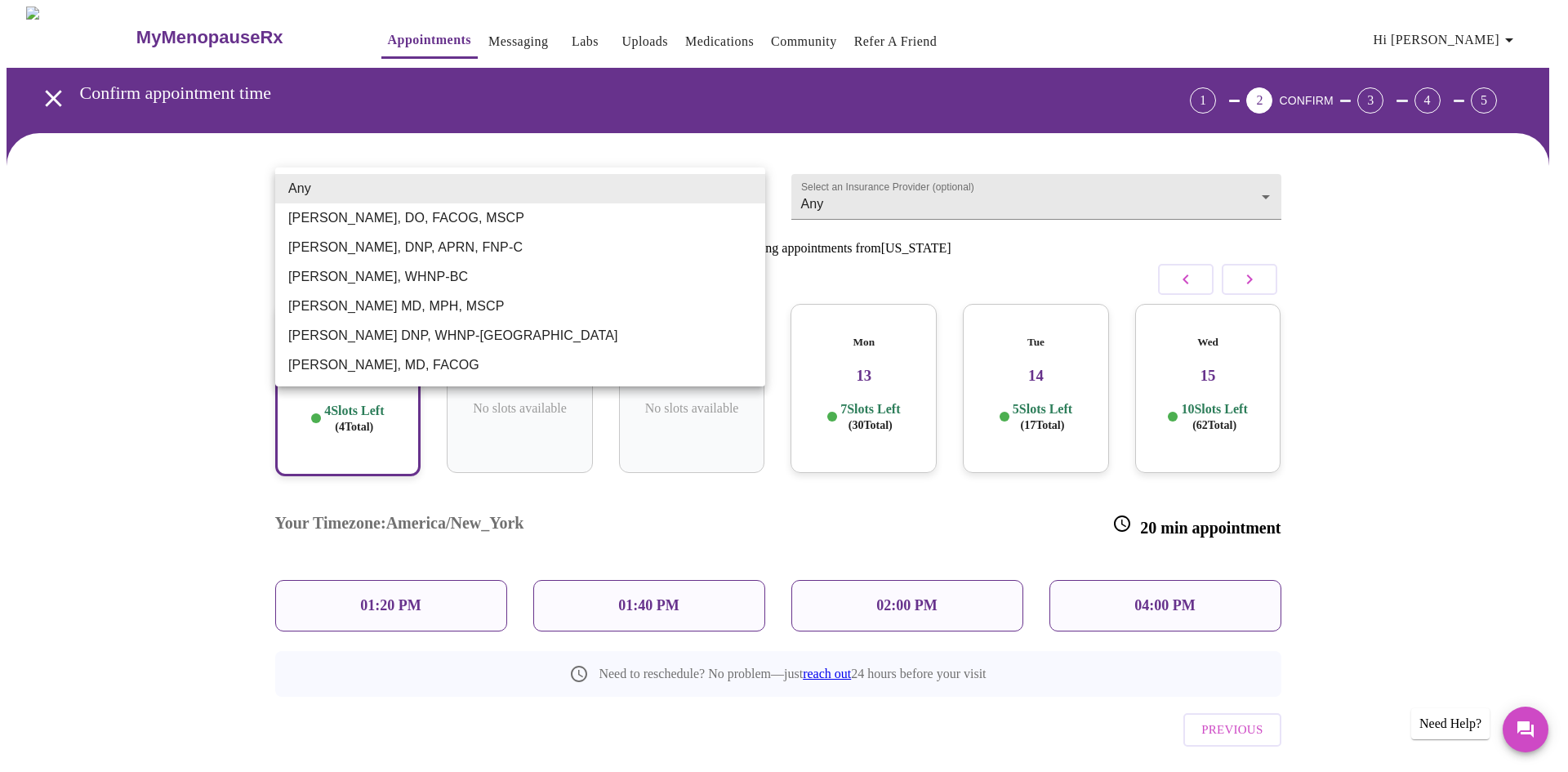
click at [1448, 204] on div at bounding box center [784, 386] width 1568 height 772
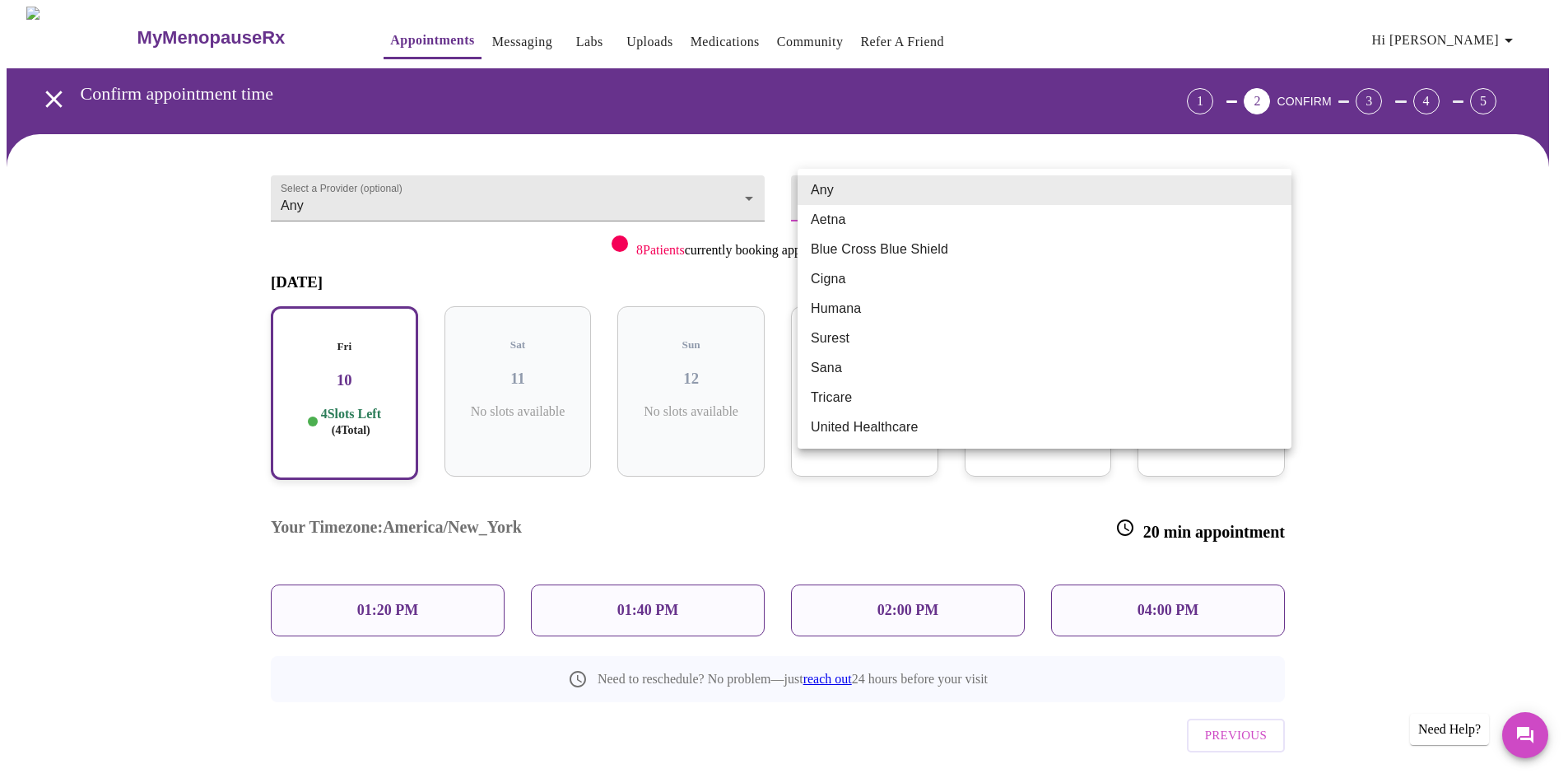
click at [1279, 189] on body "MyMenopauseRx Appointments Messaging Labs Uploads Medications Community Refer a…" at bounding box center [784, 421] width 1556 height 829
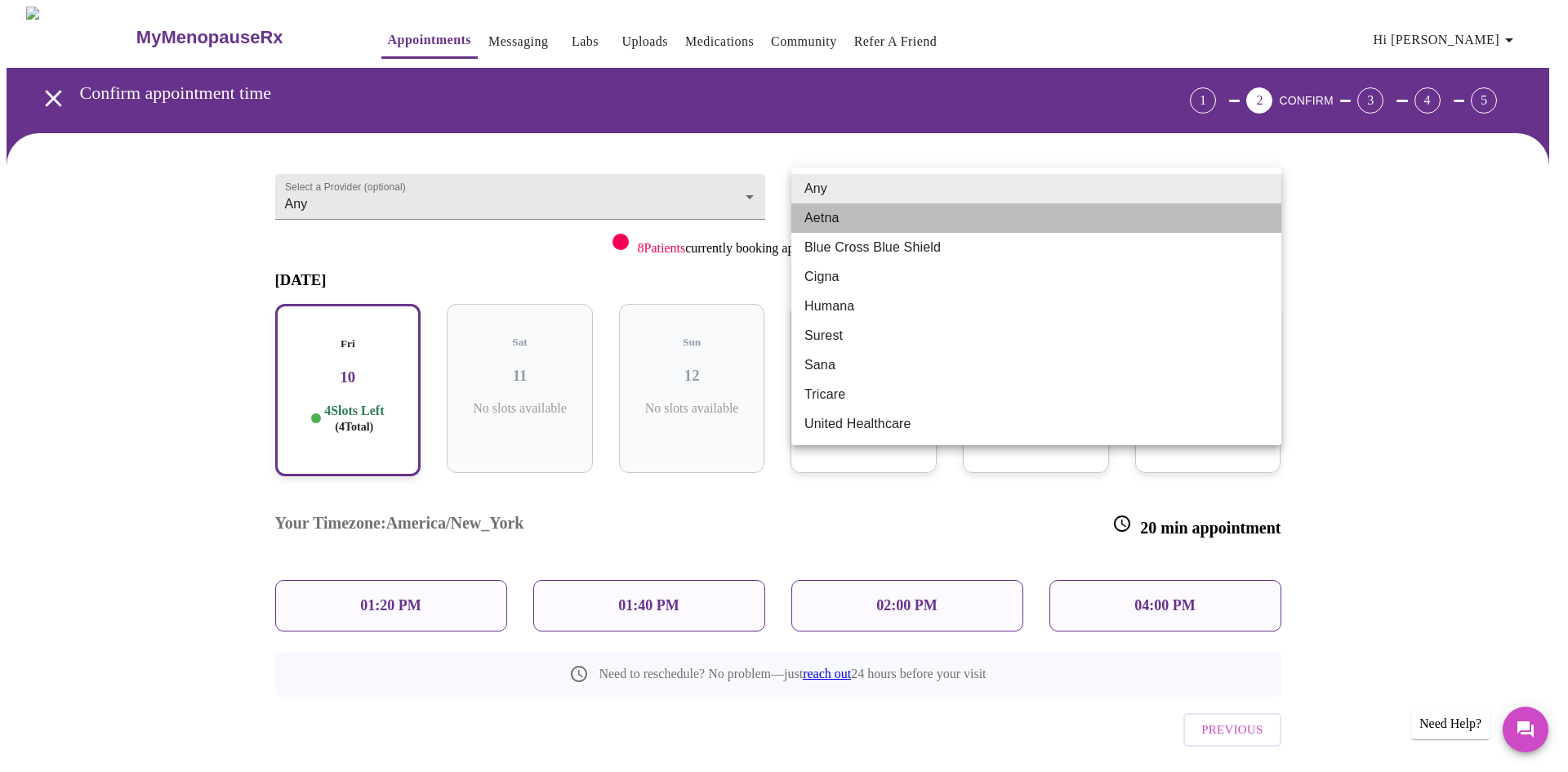
click at [829, 214] on li "Aetna" at bounding box center [1037, 218] width 490 height 29
type input "Aetna"
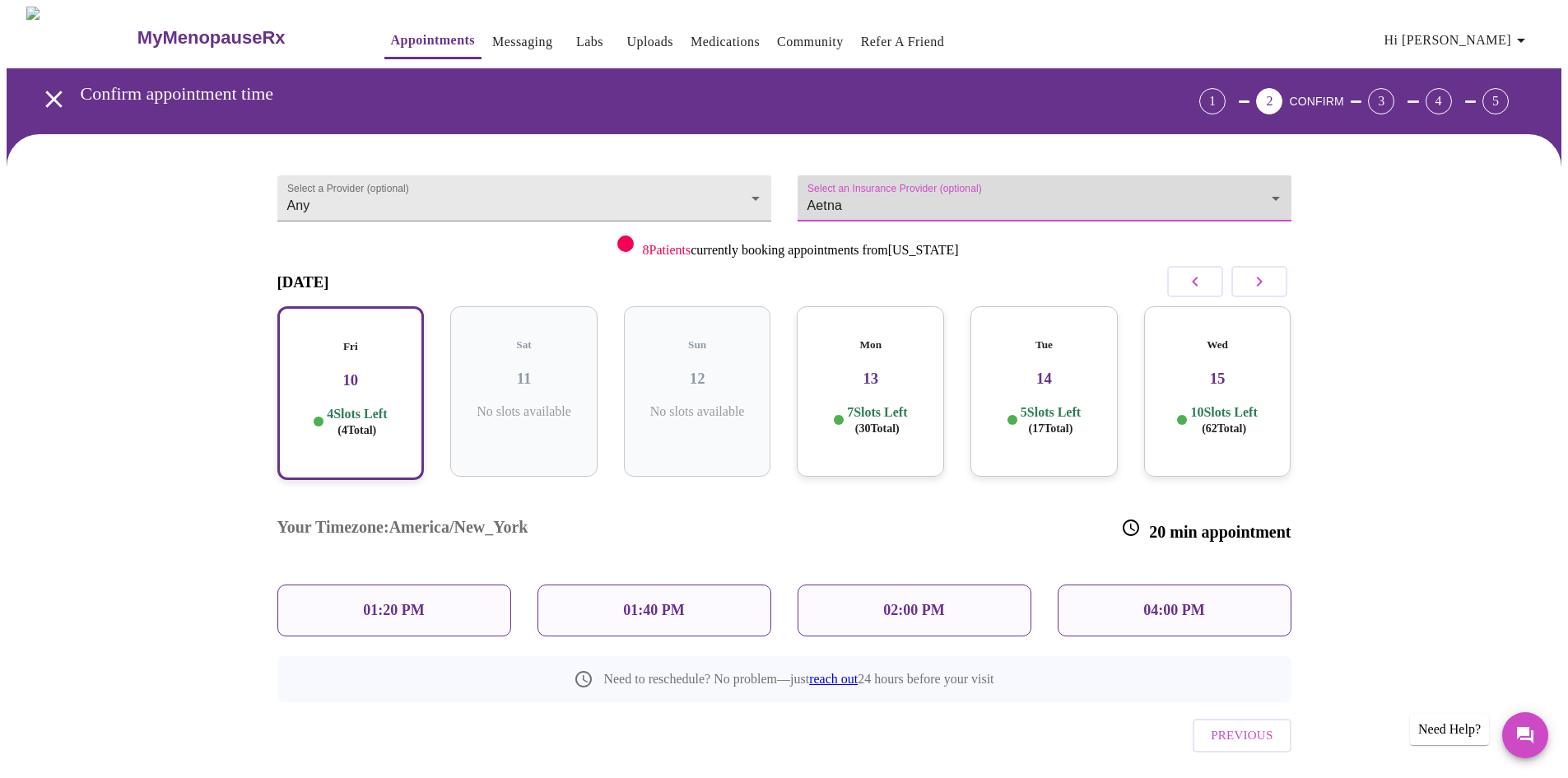
scroll to position [3, 0]
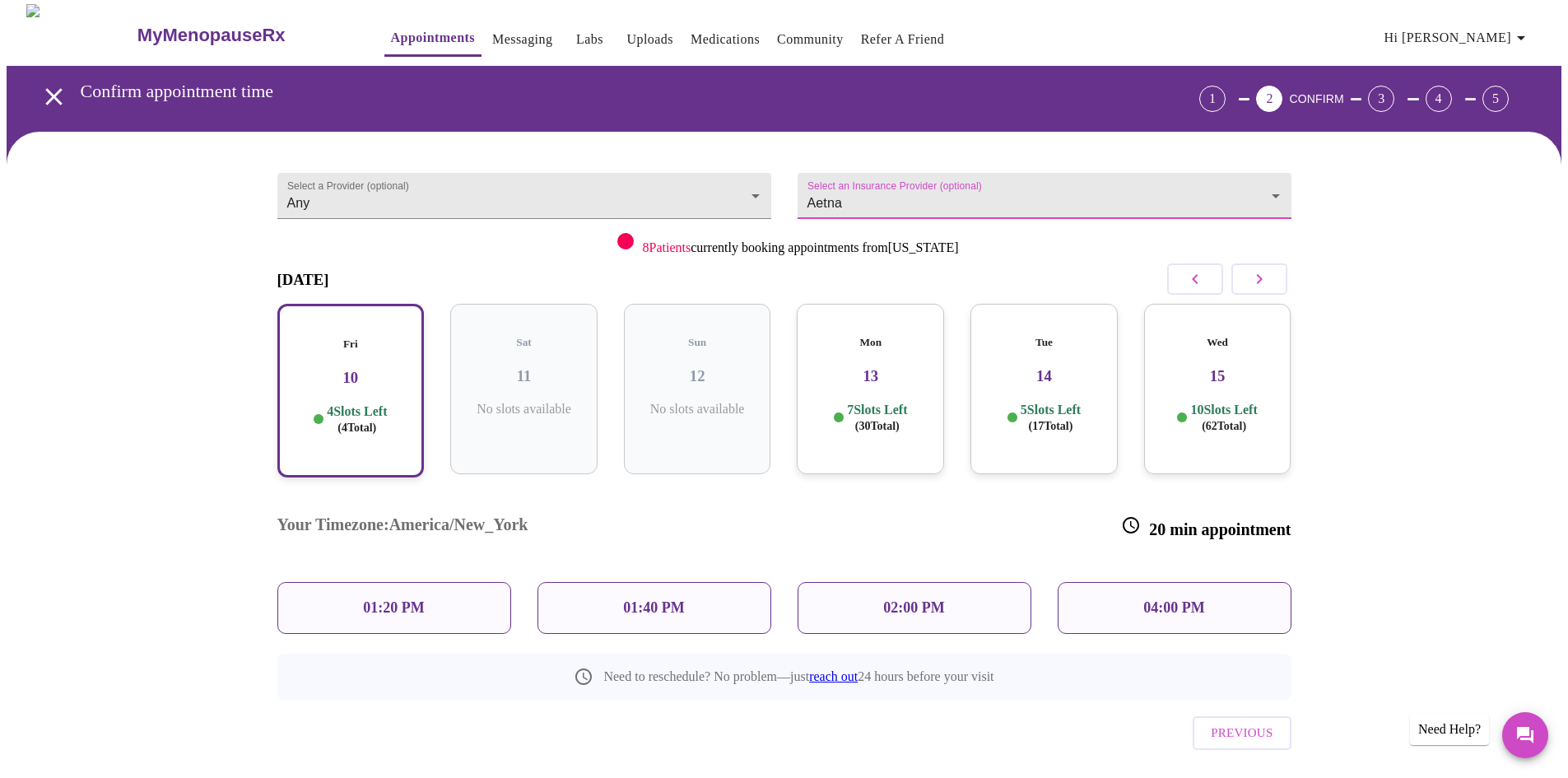
click at [410, 599] on p "01:20 PM" at bounding box center [393, 607] width 61 height 17
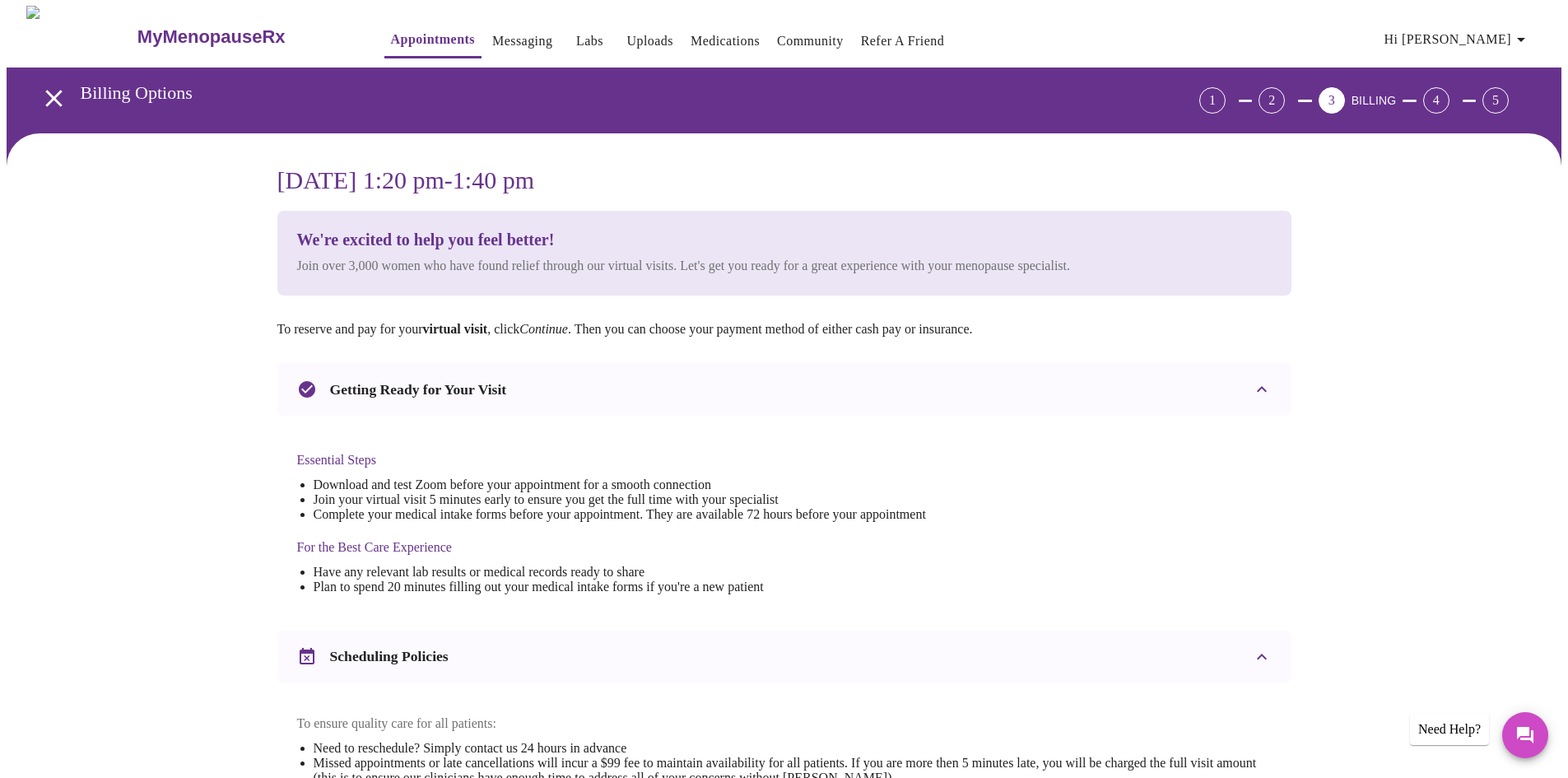
scroll to position [416, 0]
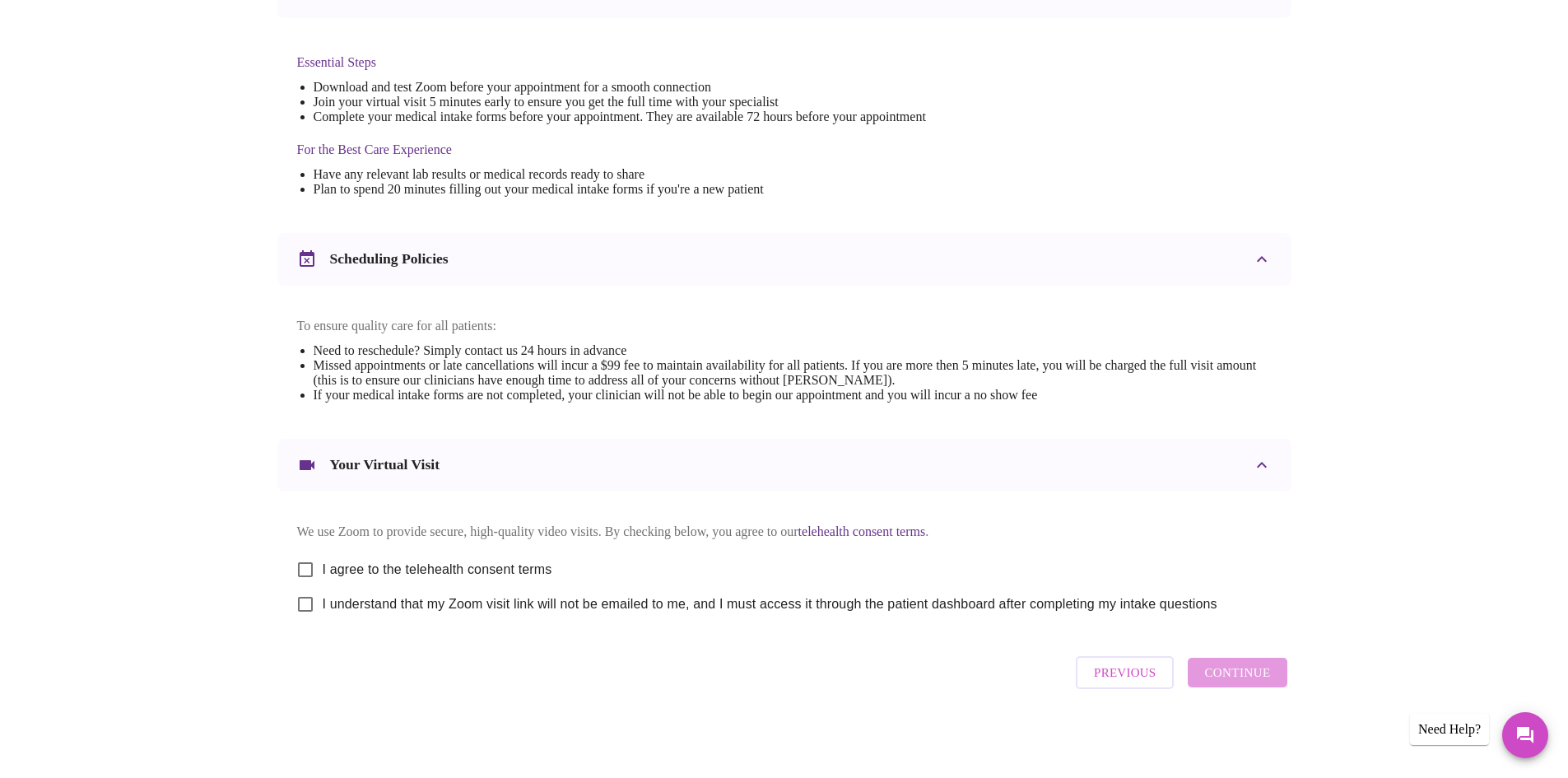
click at [1115, 670] on span "Previous" at bounding box center [1124, 673] width 61 height 21
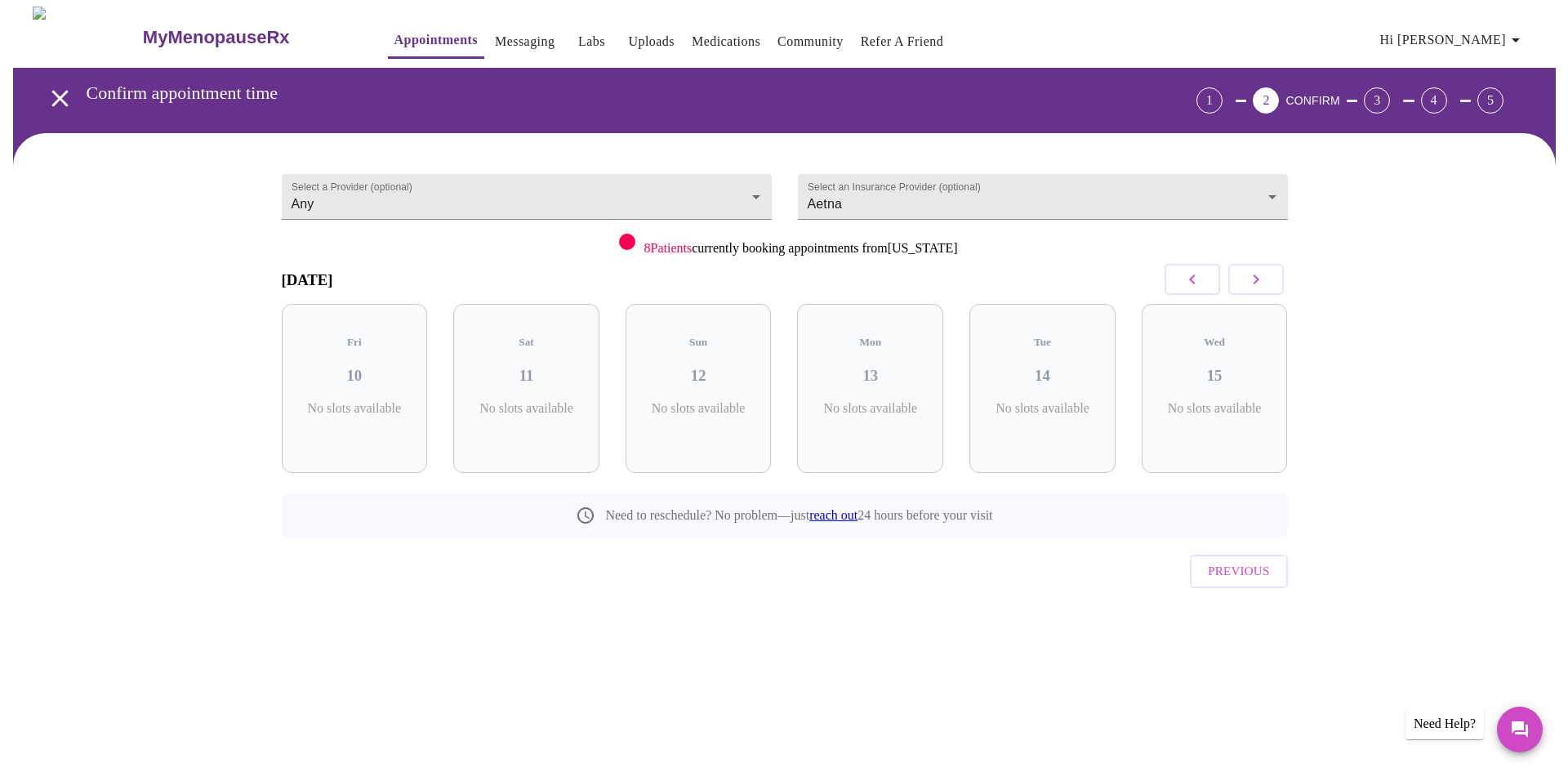
scroll to position [0, 0]
